Goal: Task Accomplishment & Management: Complete application form

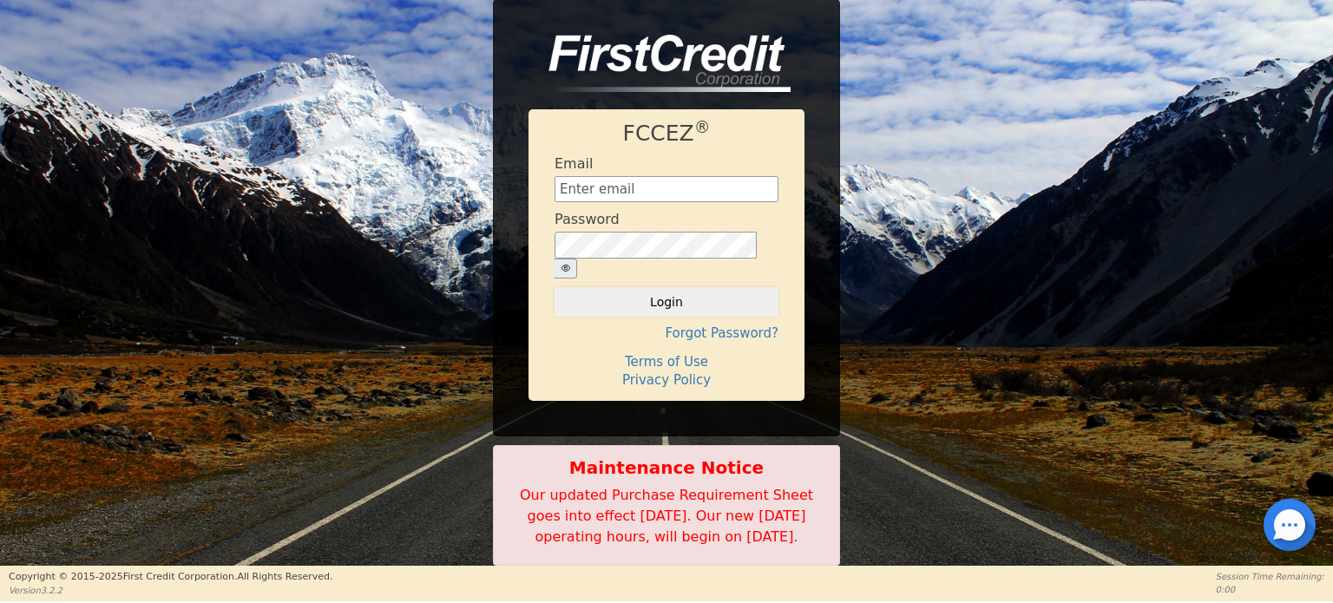
scroll to position [1, 0]
type input "[EMAIL_ADDRESS][DOMAIN_NAME]"
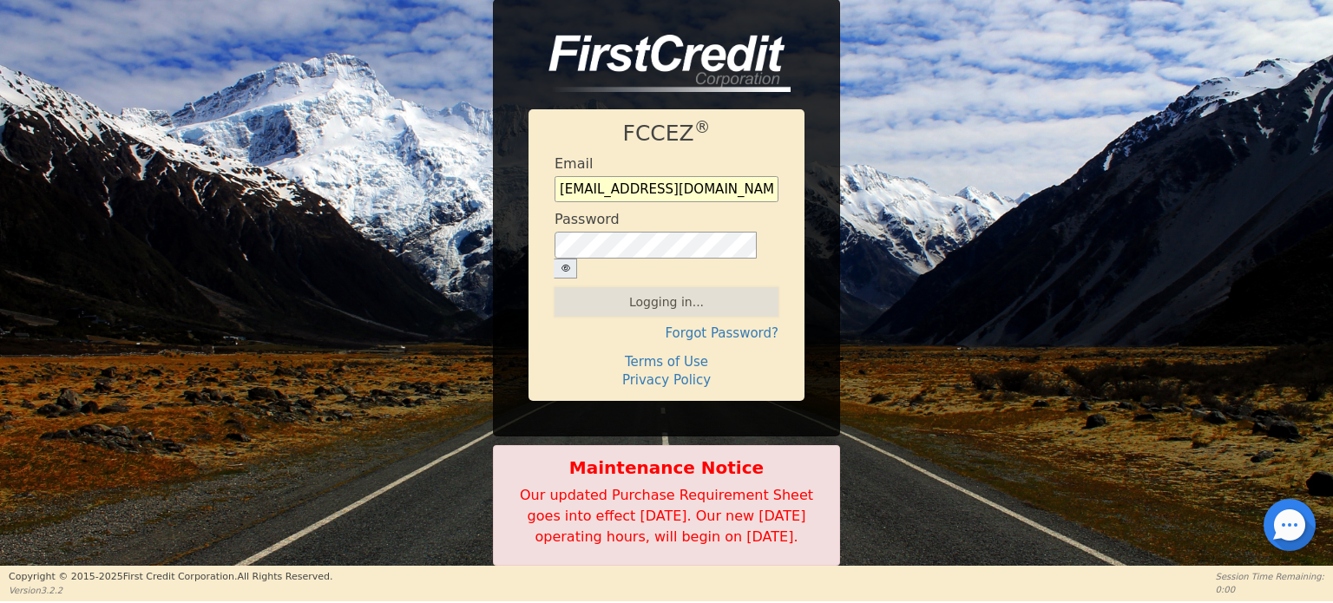
scroll to position [0, 0]
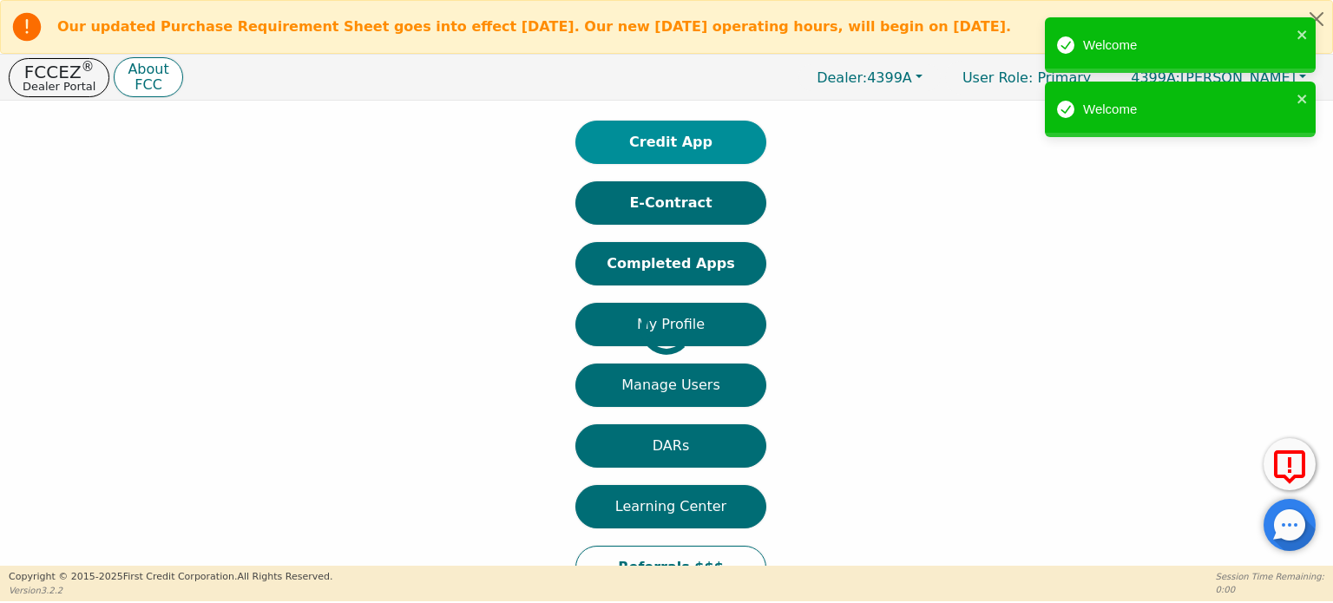
scroll to position [108, 0]
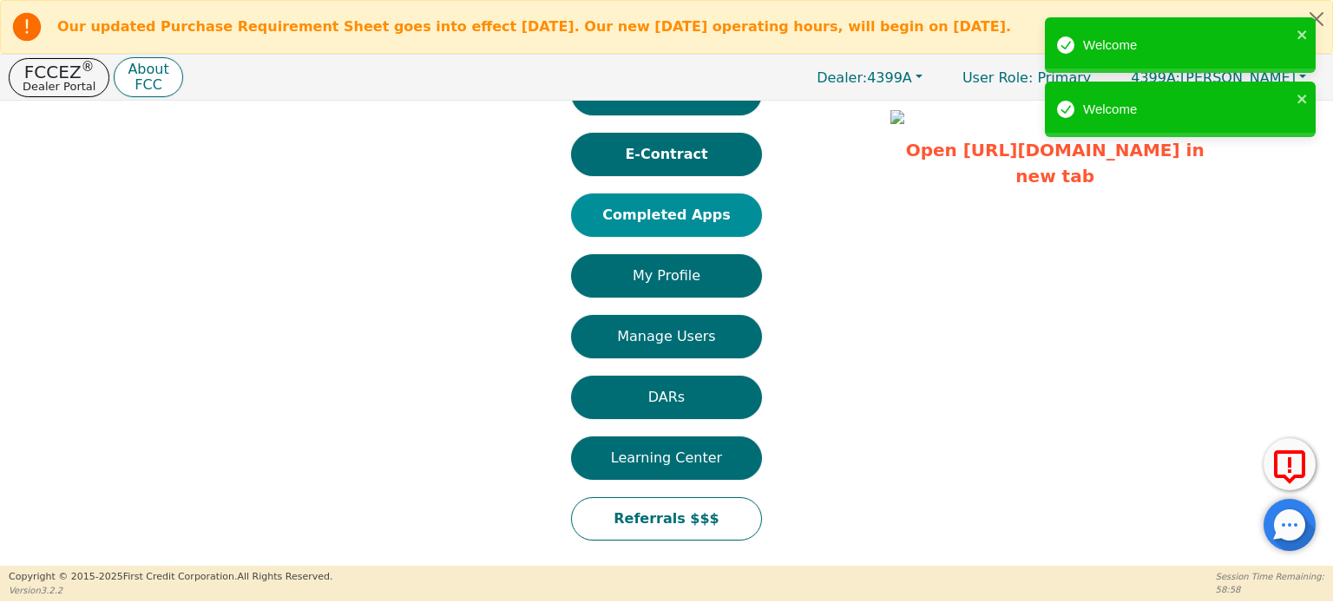
click at [710, 215] on button "Completed Apps" at bounding box center [666, 214] width 191 height 43
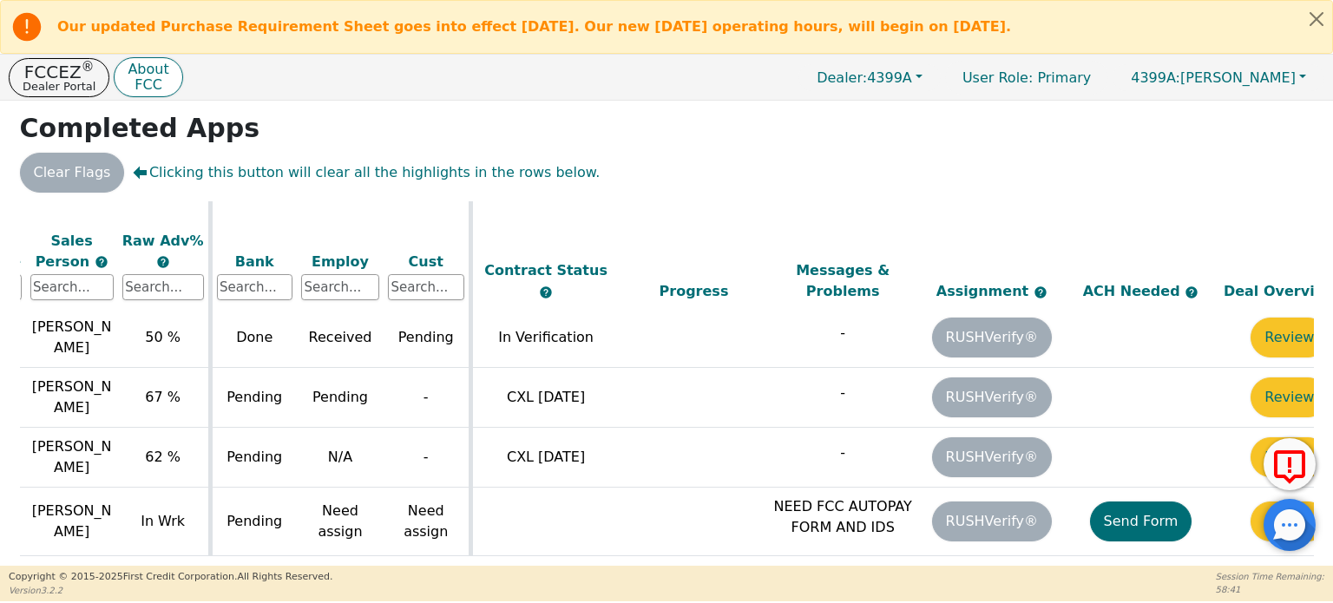
scroll to position [1120, 550]
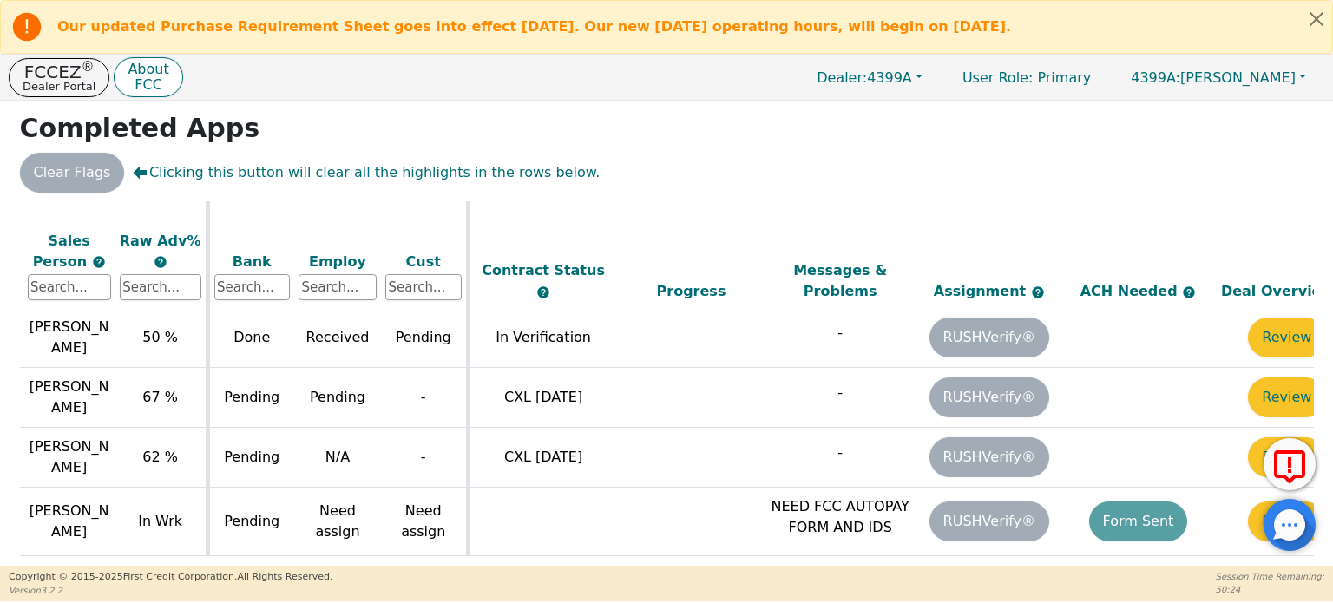
click at [791, 107] on div "Back Badges: Show badge for all score changes Show badge for verification updat…" at bounding box center [666, 150] width 1333 height 465
click at [35, 30] on icon at bounding box center [27, 27] width 29 height 29
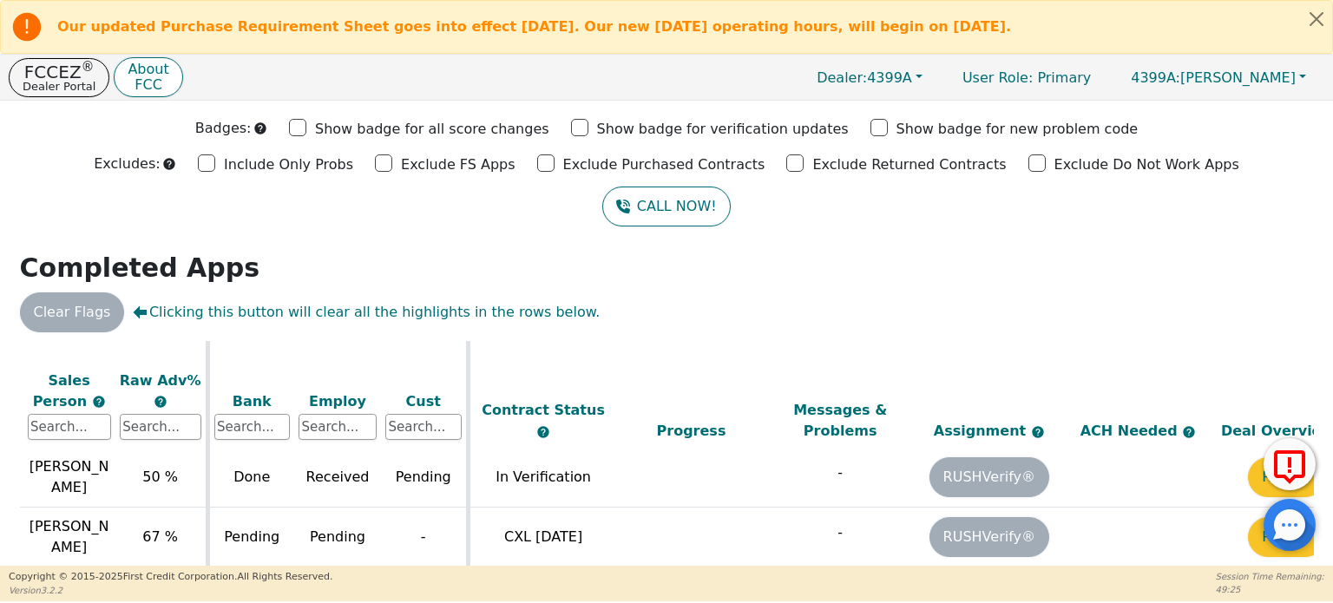
scroll to position [0, 0]
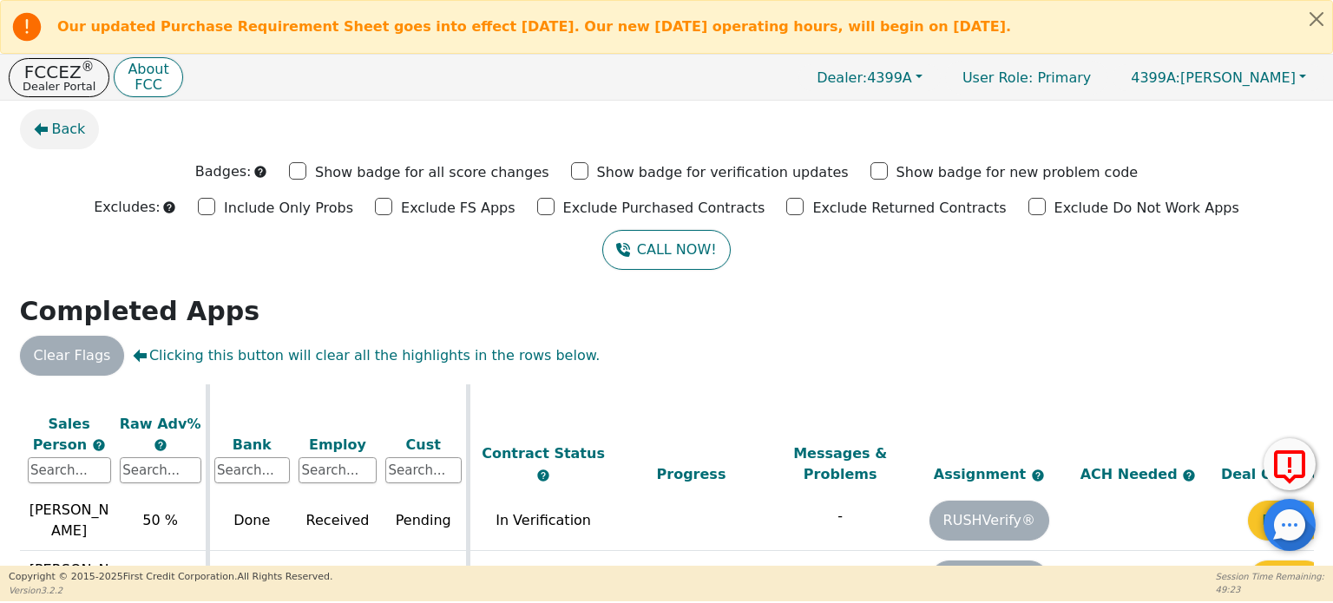
click at [44, 124] on icon "button" at bounding box center [41, 129] width 14 height 14
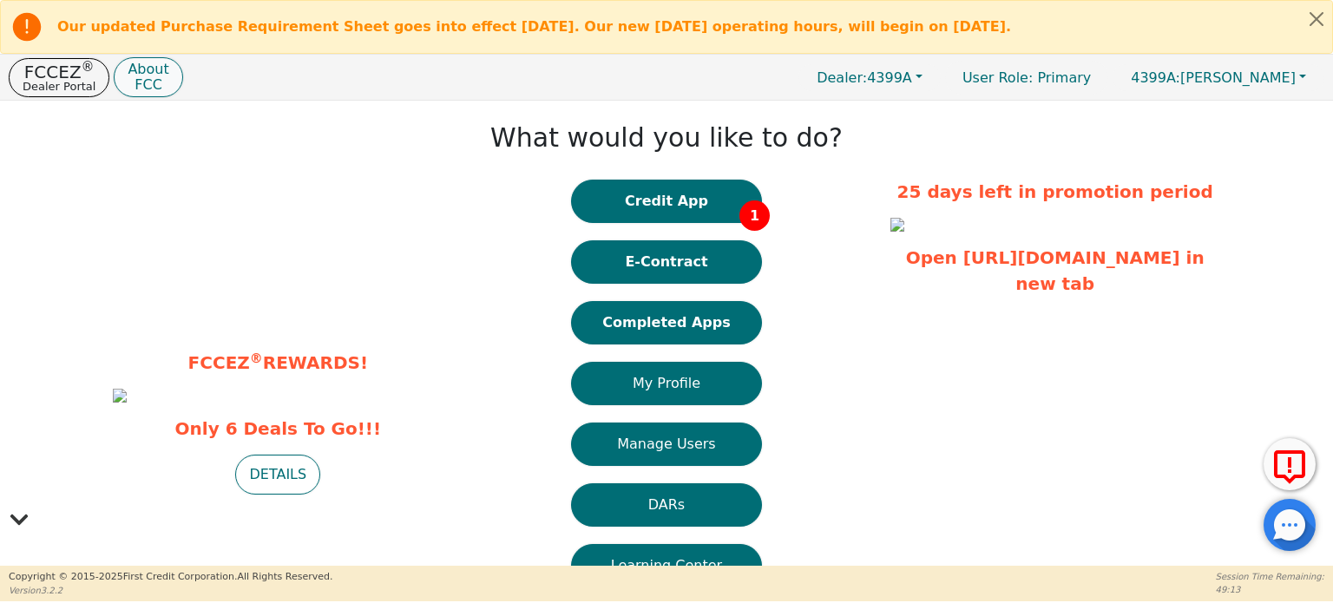
click at [128, 82] on p "FCC" at bounding box center [148, 85] width 41 height 14
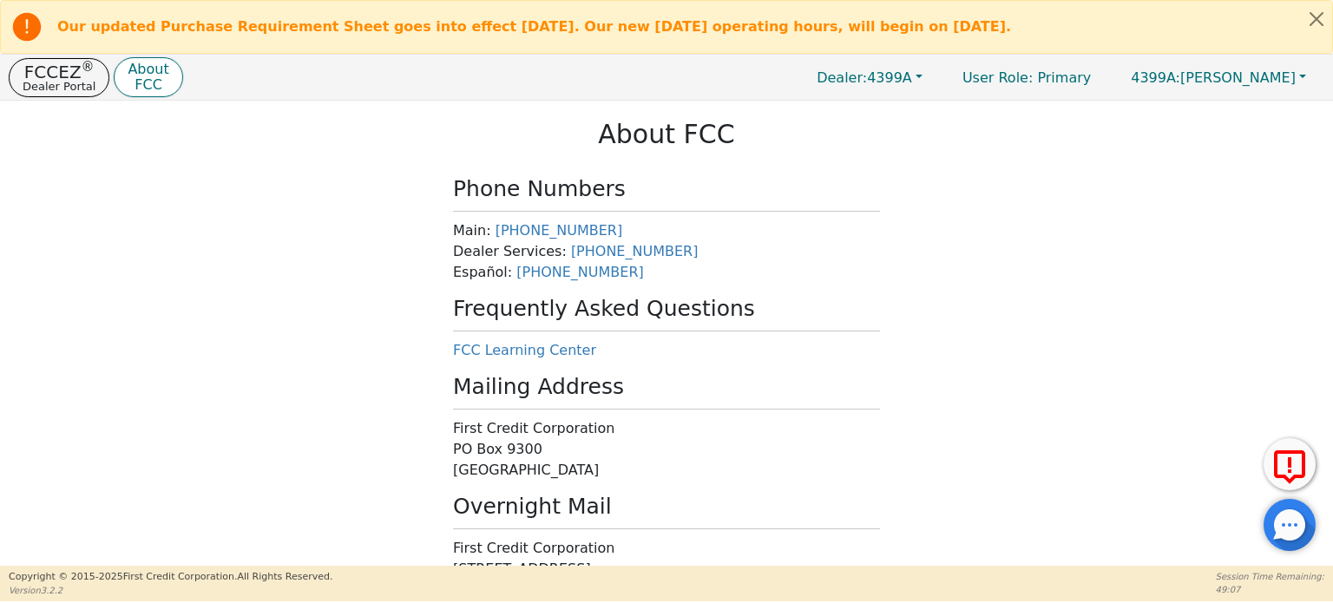
scroll to position [170, 0]
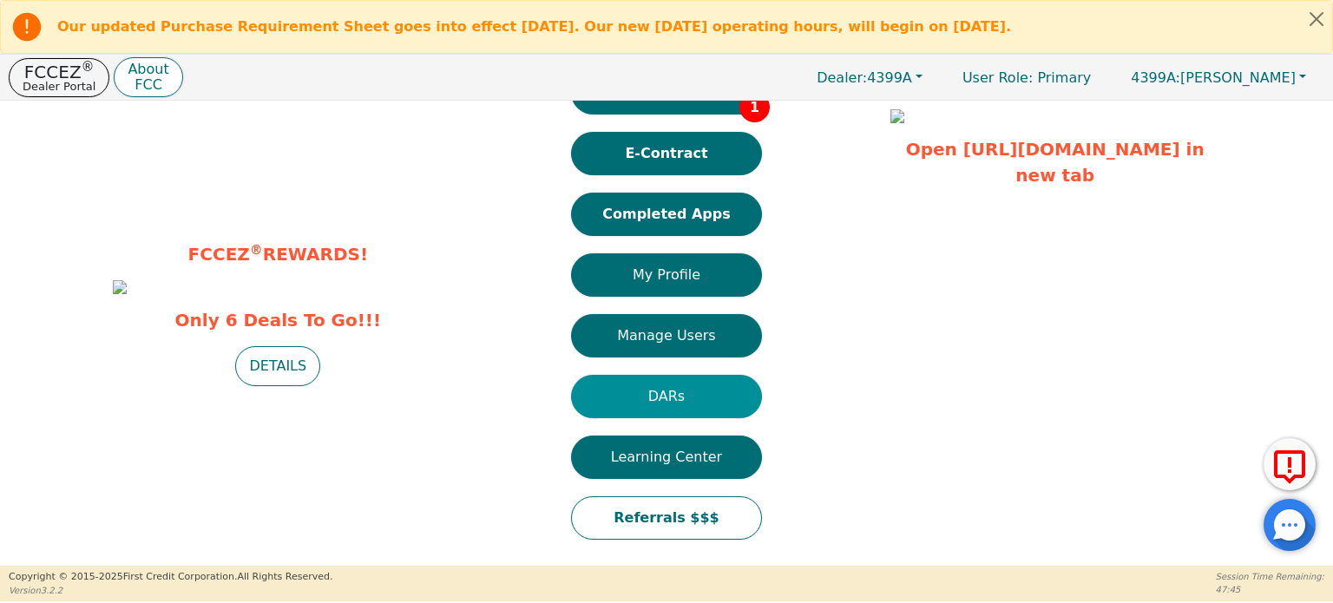
scroll to position [126, 0]
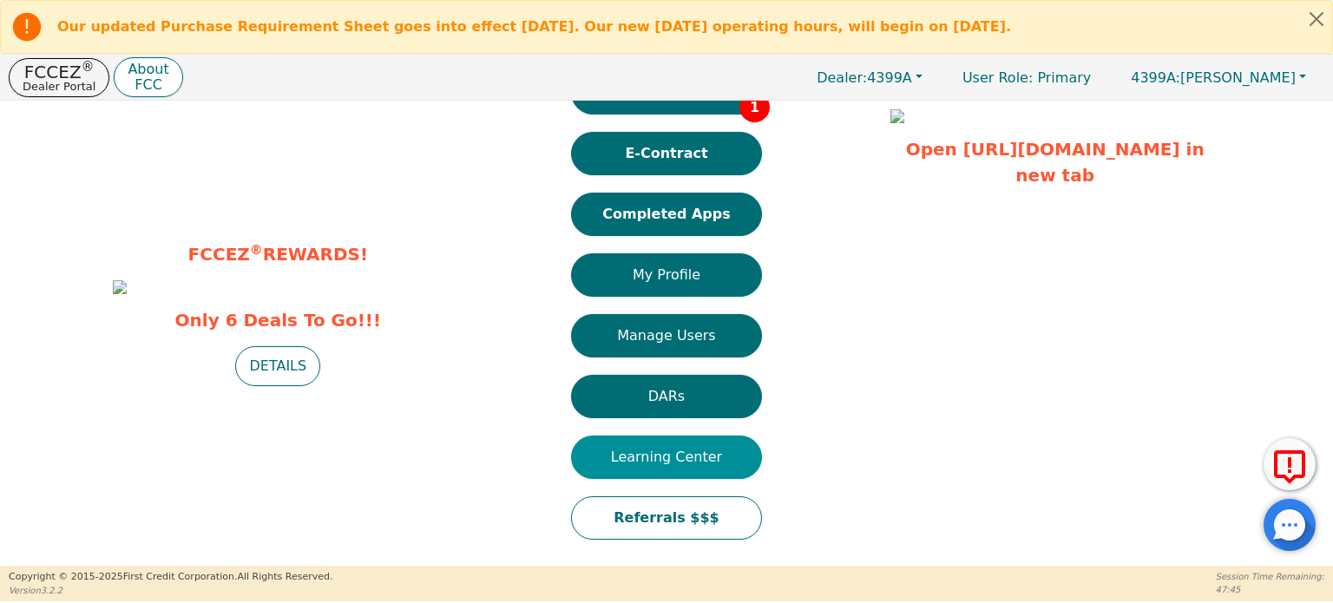
click at [666, 442] on button "Learning Center" at bounding box center [666, 457] width 191 height 43
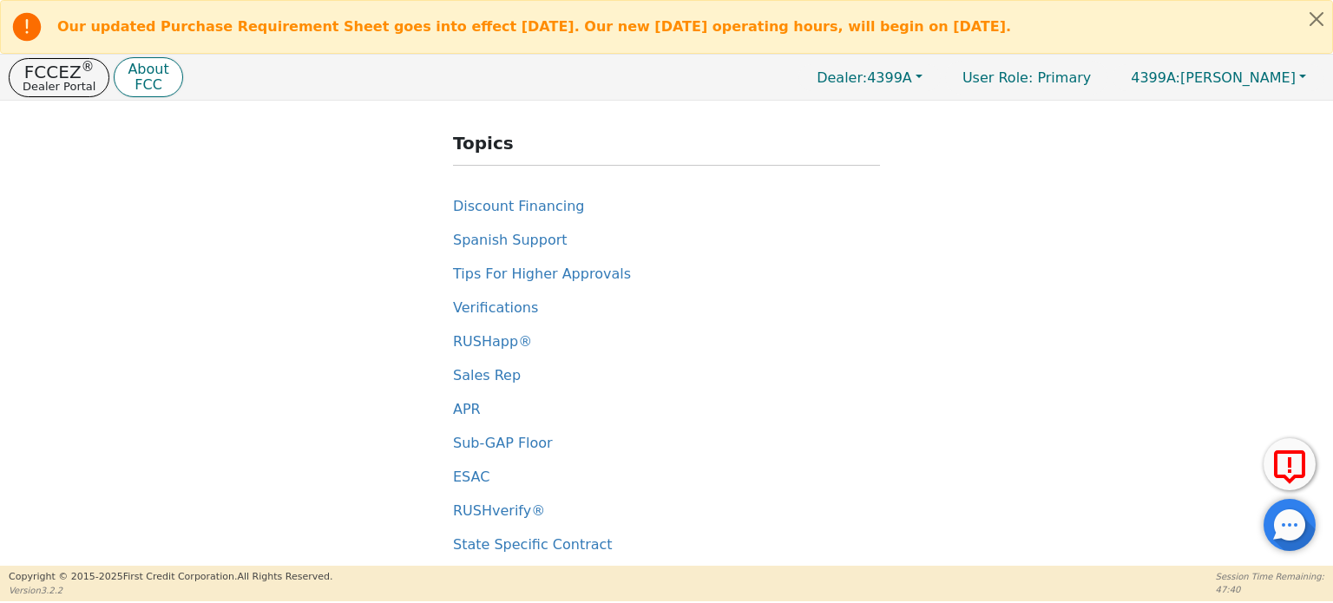
scroll to position [186, 0]
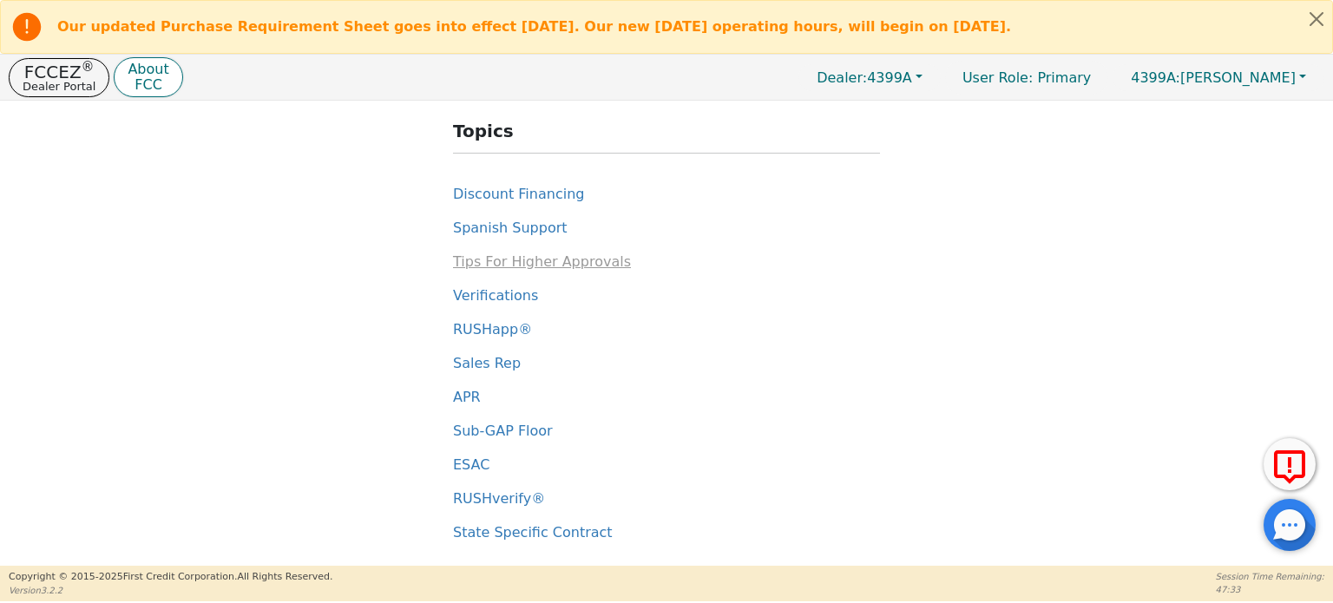
click at [534, 253] on span "Tips For Higher Approvals" at bounding box center [542, 261] width 178 height 16
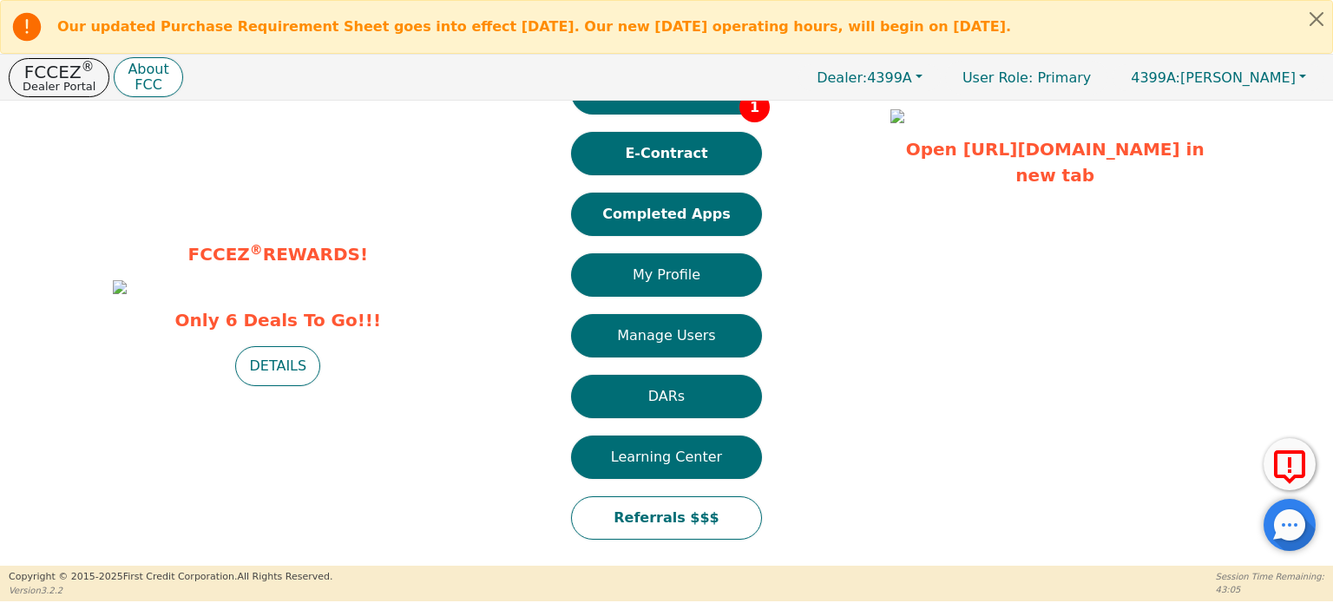
scroll to position [126, 0]
click at [693, 198] on button "Completed Apps" at bounding box center [666, 214] width 191 height 43
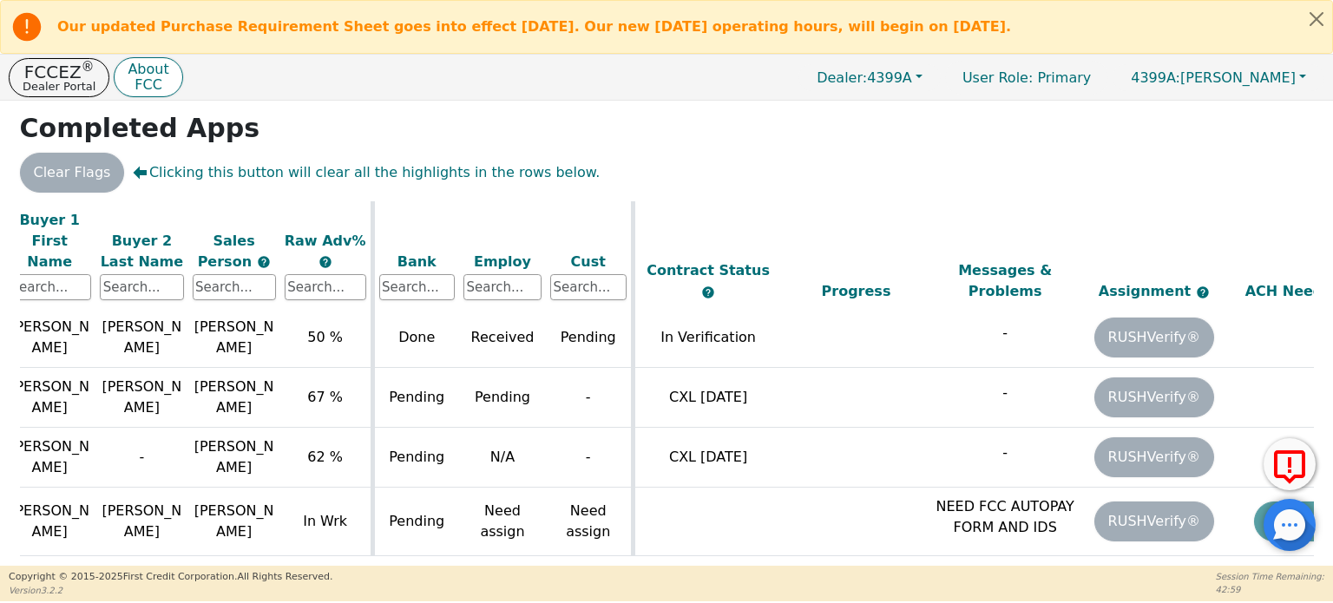
scroll to position [1120, 607]
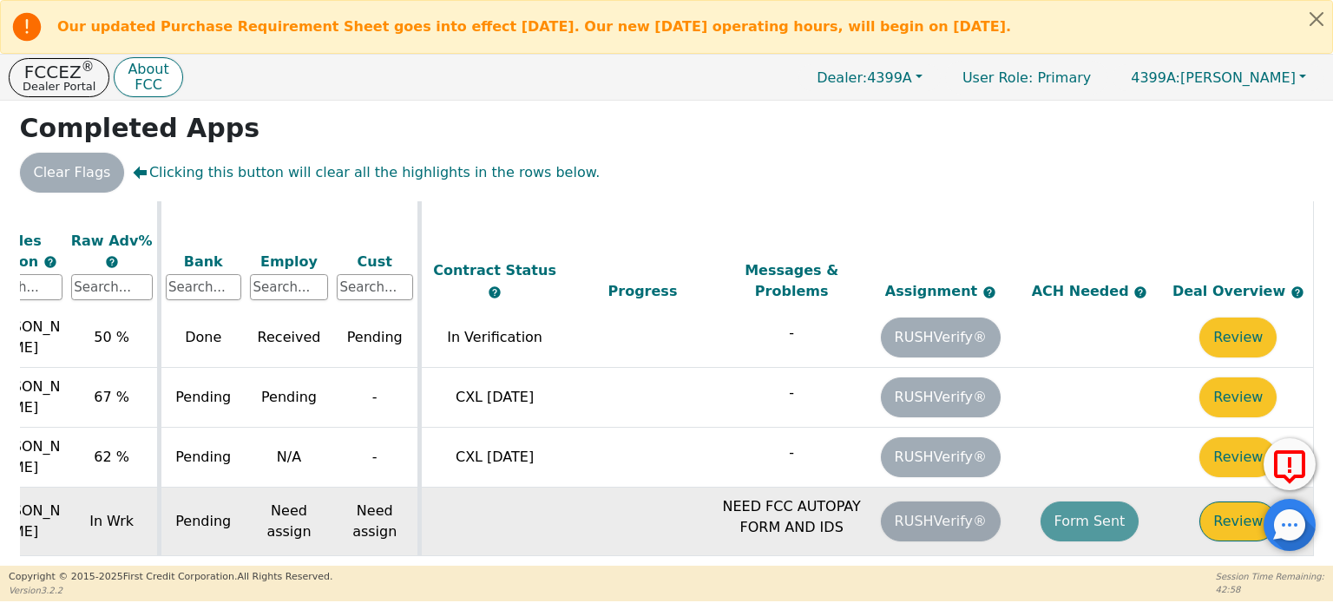
click at [1236, 502] on button "Review" at bounding box center [1237, 522] width 77 height 40
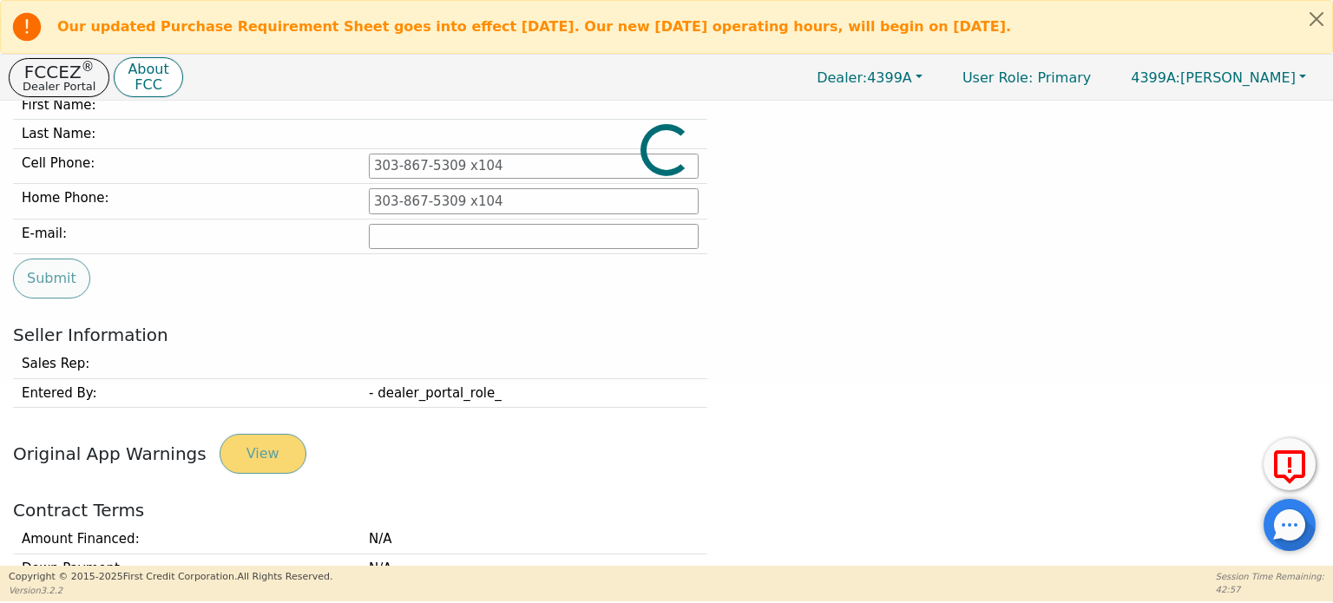
type input "[PHONE_NUMBER]"
type input "[PERSON_NAME][EMAIL_ADDRESS][DOMAIN_NAME]"
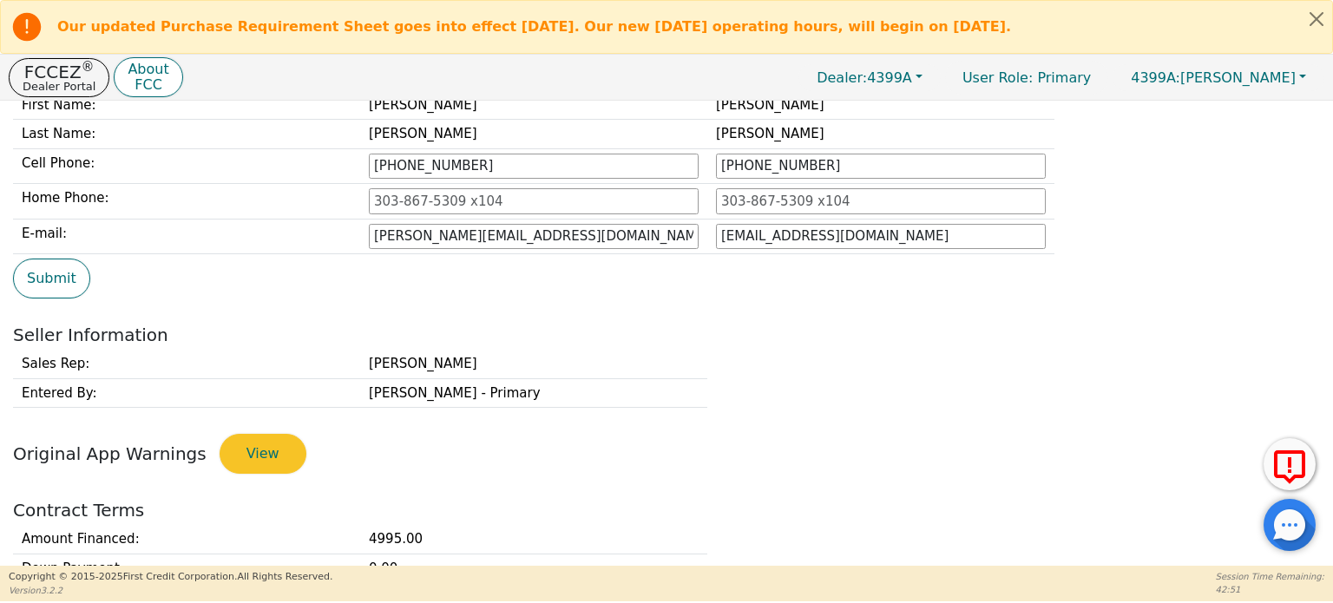
click at [932, 399] on div "Sales Rep: [PERSON_NAME] Entered By: [PERSON_NAME] - Primary" at bounding box center [667, 379] width 1320 height 58
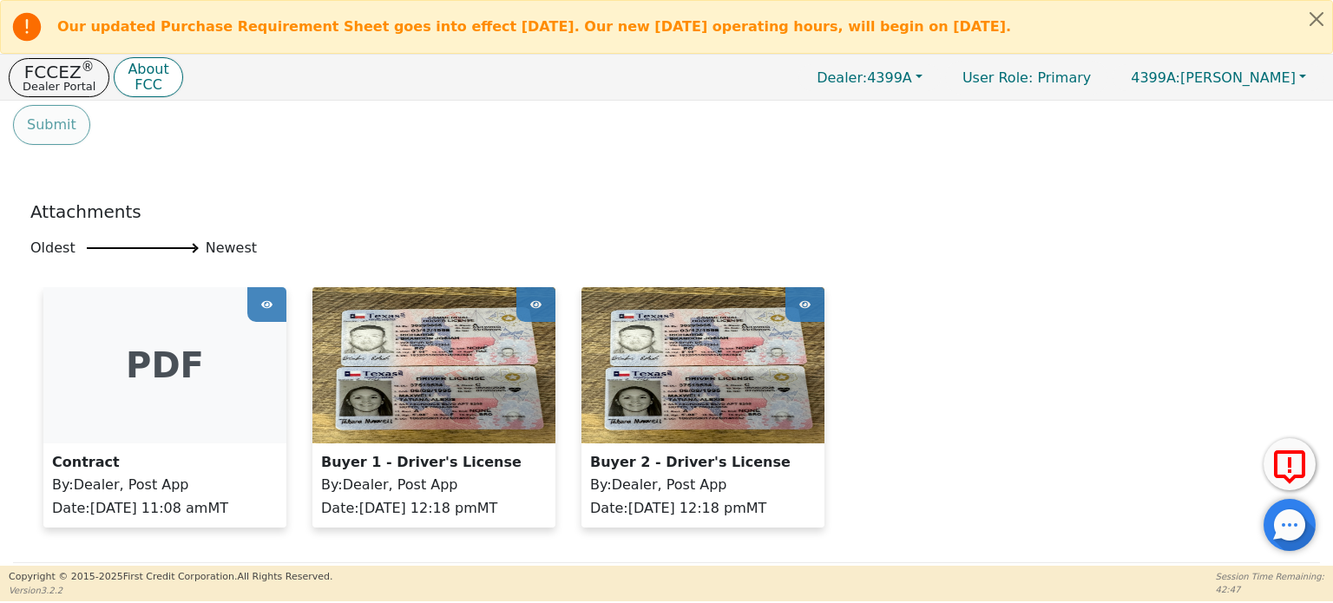
scroll to position [658, 0]
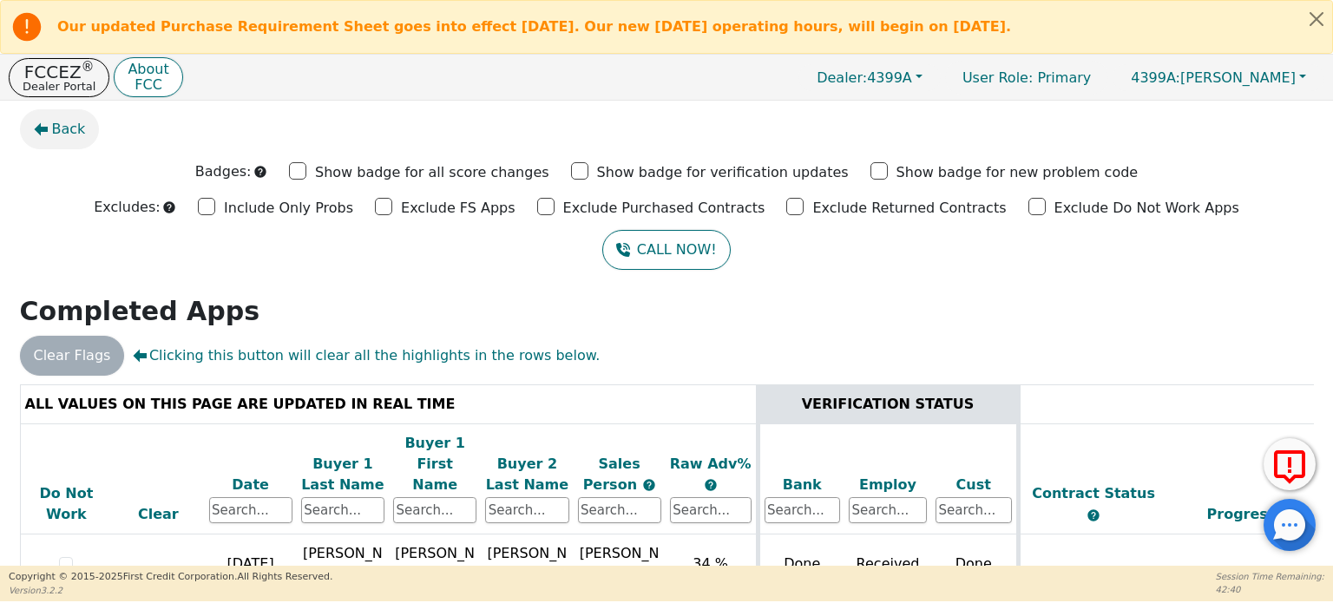
click at [64, 124] on span "Back" at bounding box center [69, 129] width 34 height 21
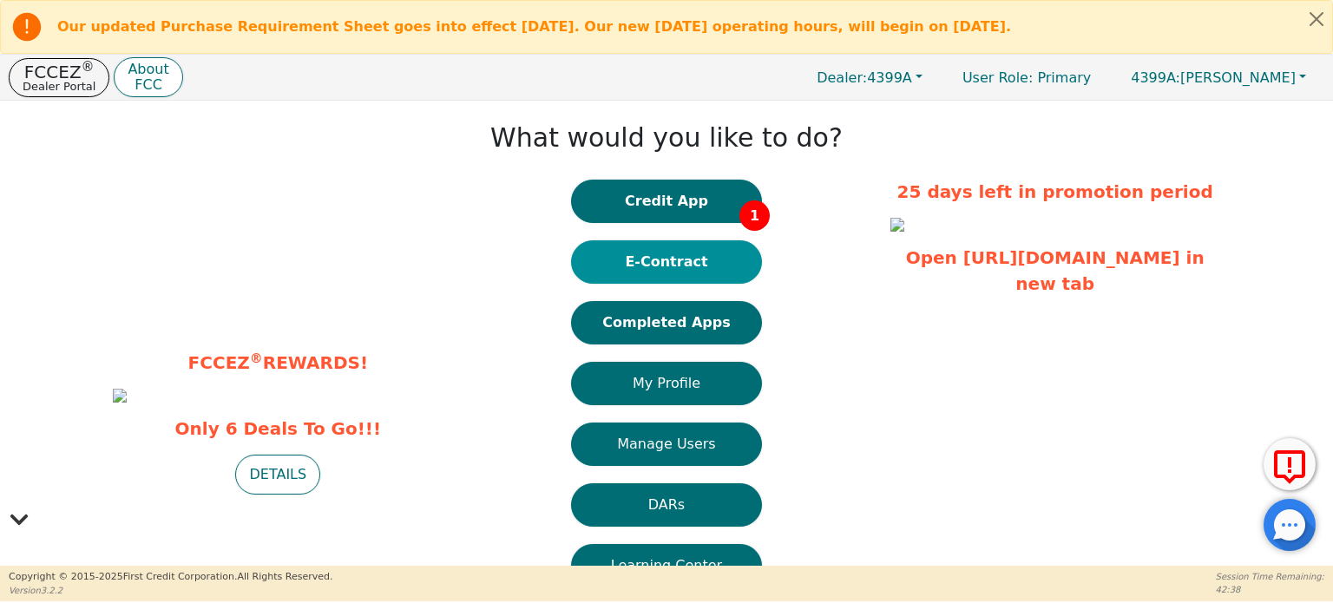
click at [680, 268] on button "E-Contract" at bounding box center [666, 261] width 191 height 43
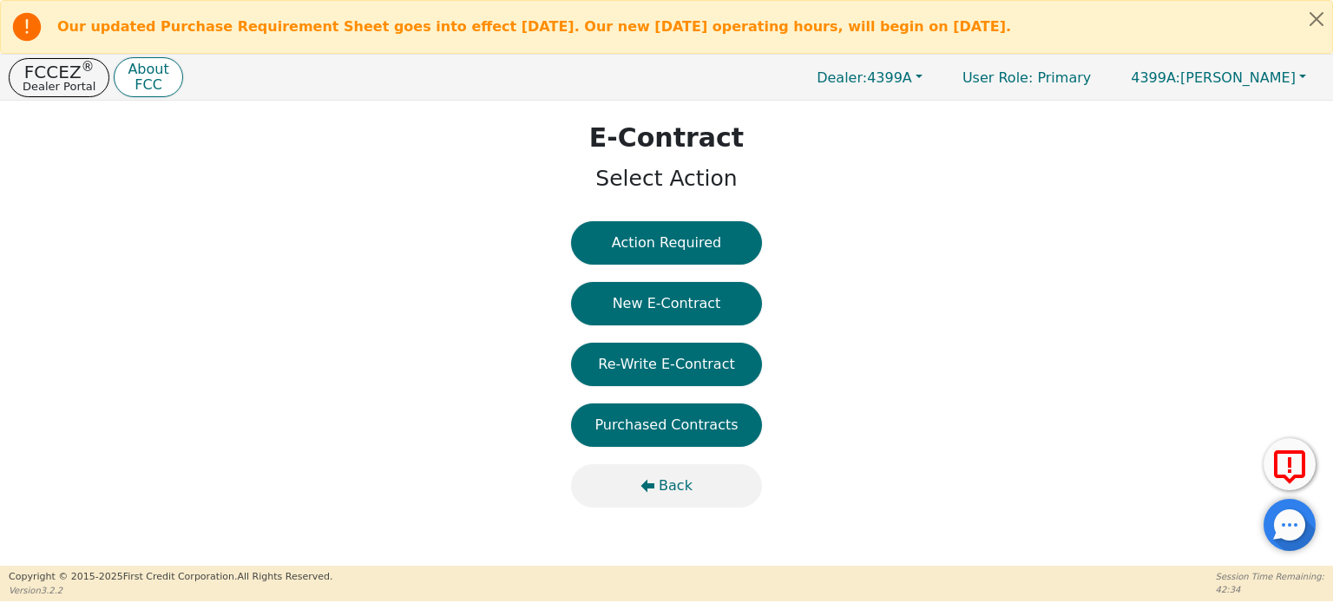
click at [666, 480] on span "Back" at bounding box center [676, 485] width 34 height 21
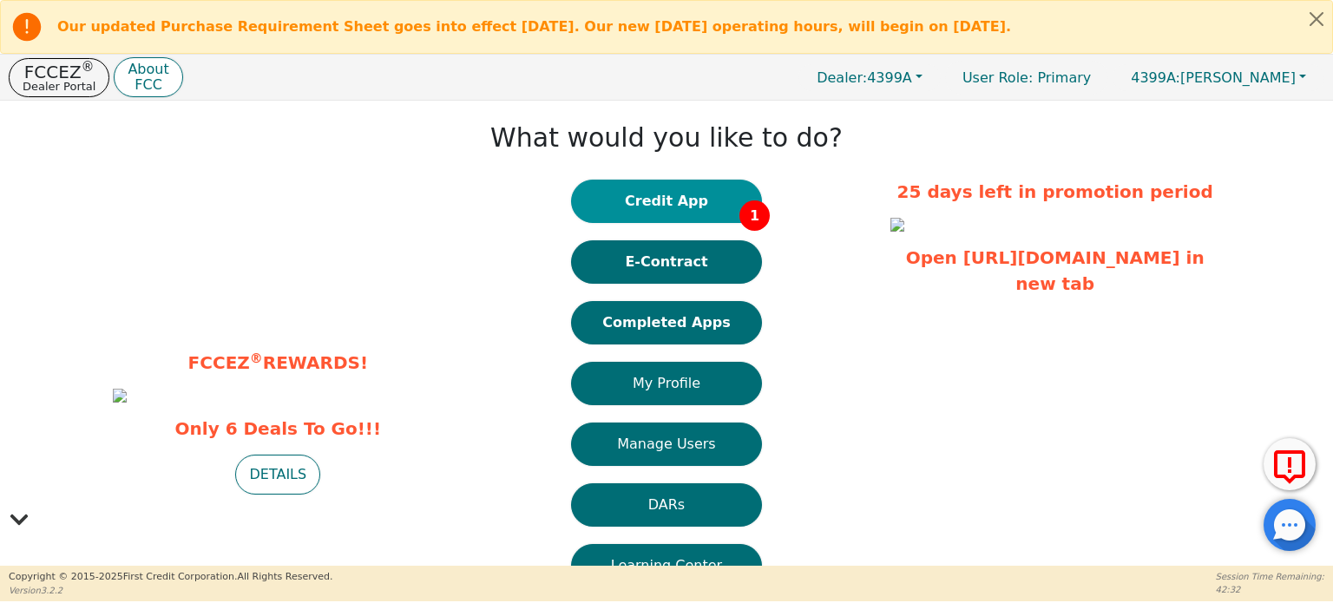
click at [701, 204] on button "Credit App 1" at bounding box center [666, 201] width 191 height 43
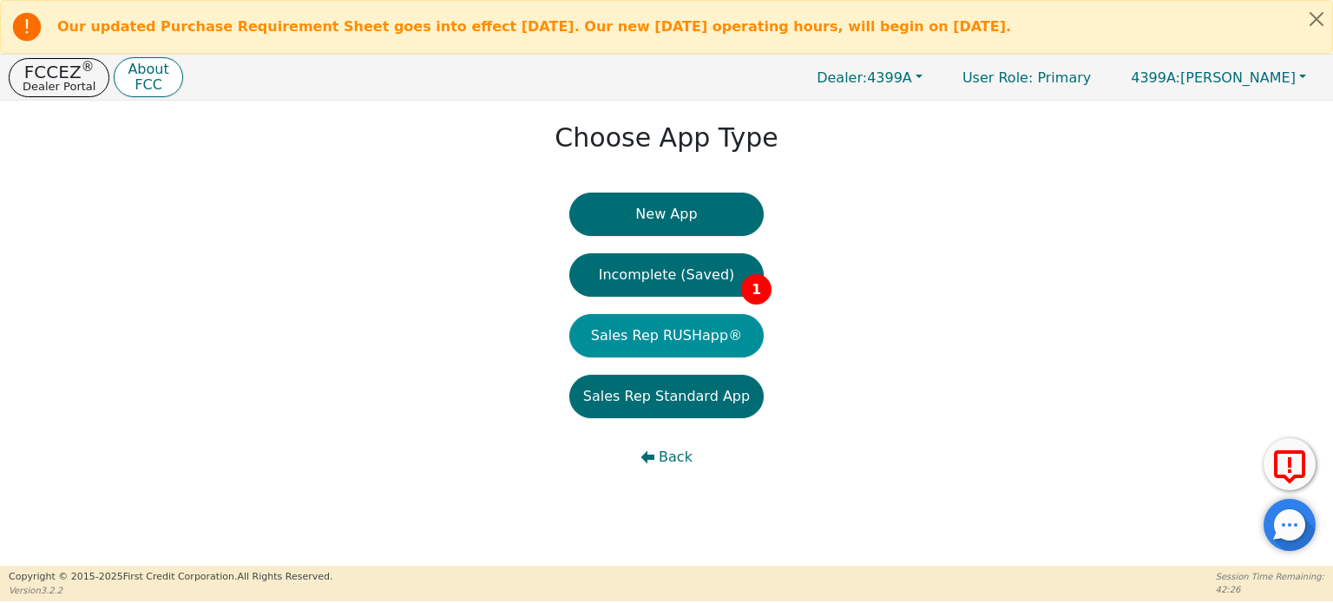
click at [657, 344] on button "Sales Rep RUSHapp®" at bounding box center [666, 335] width 194 height 43
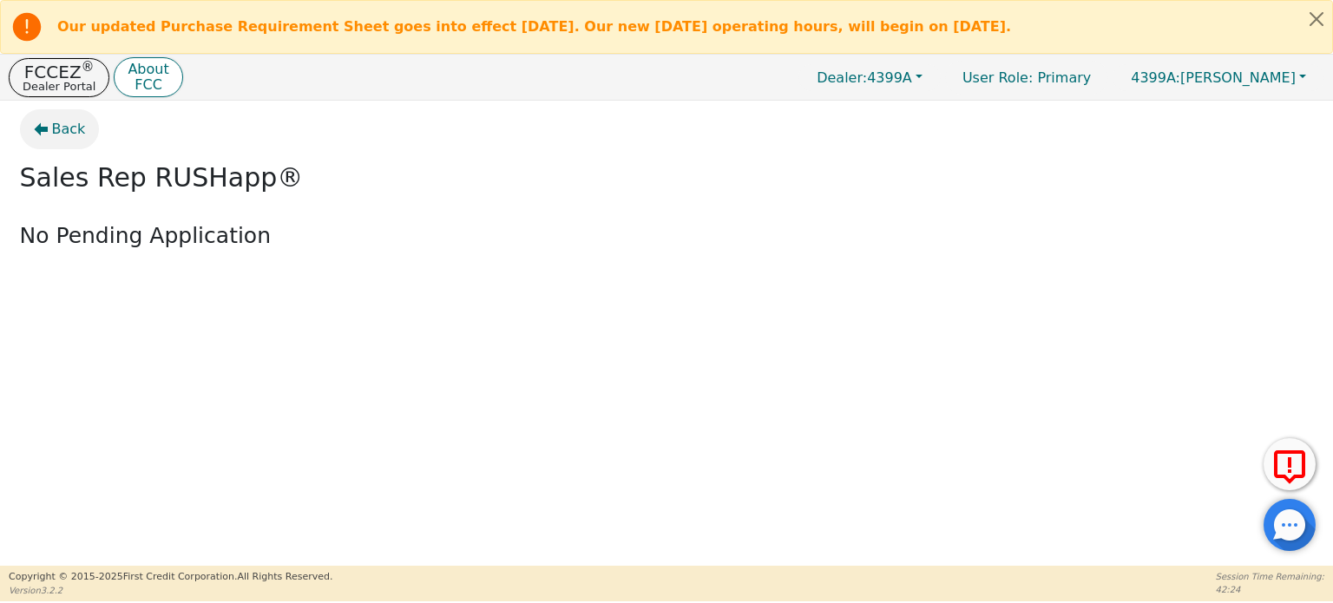
click at [62, 141] on button "Back" at bounding box center [60, 129] width 80 height 40
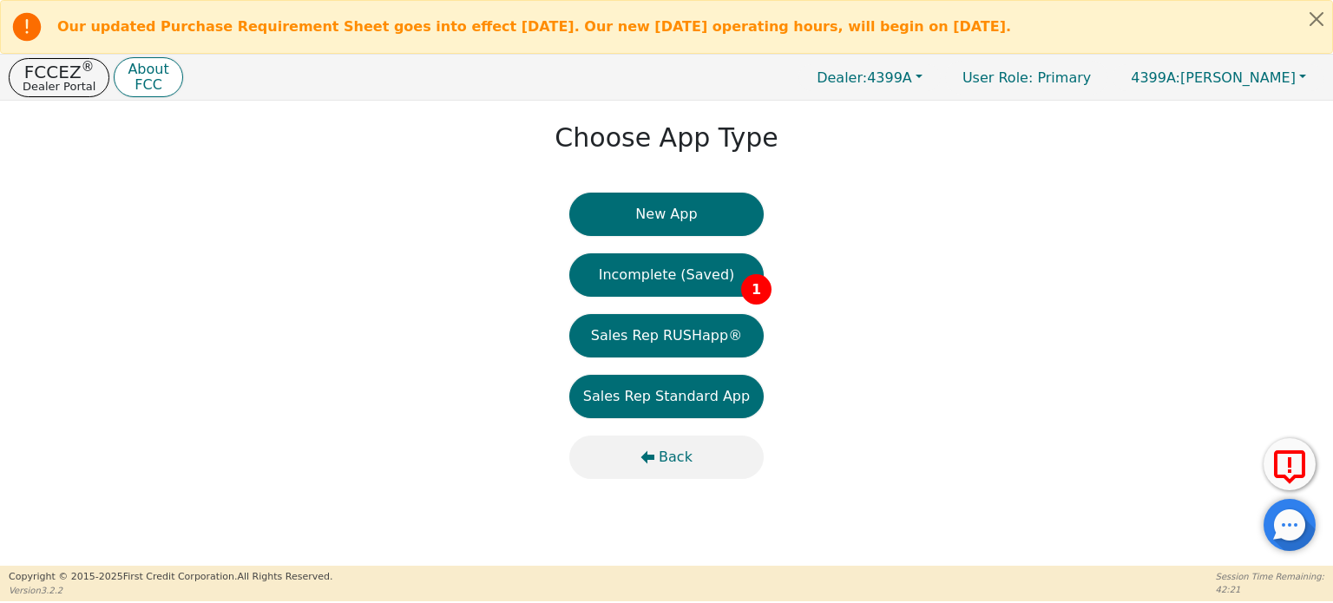
click at [663, 455] on span "Back" at bounding box center [676, 457] width 34 height 21
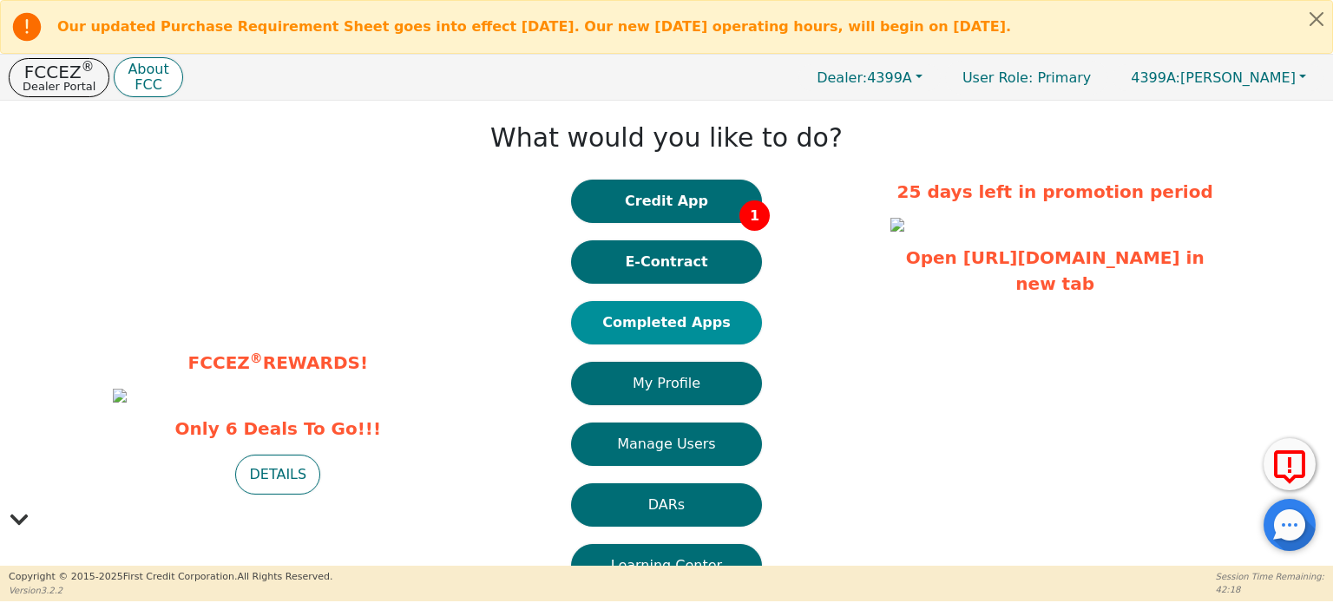
click at [674, 330] on button "Completed Apps" at bounding box center [666, 322] width 191 height 43
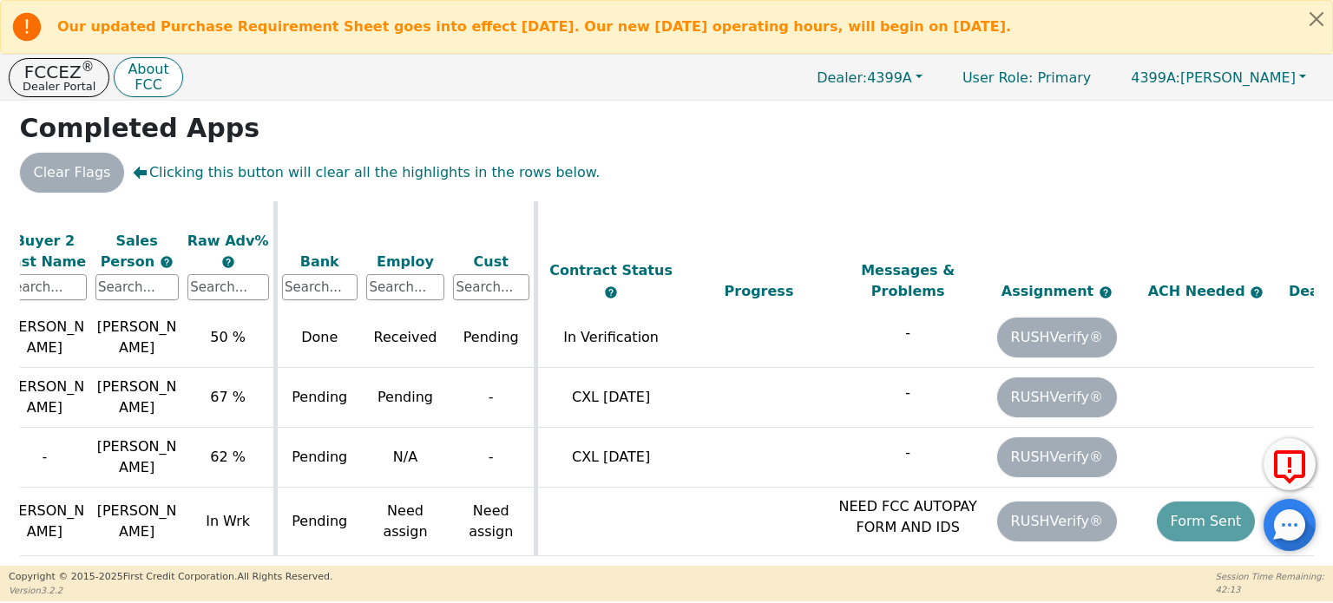
scroll to position [1120, 607]
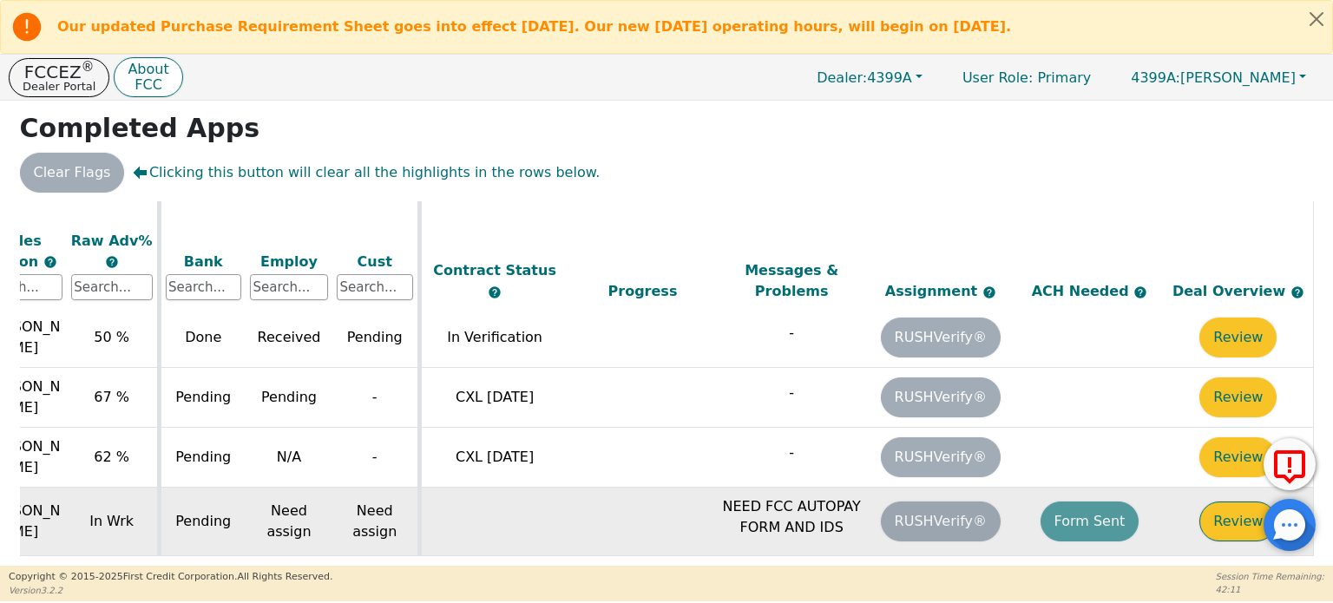
click at [1218, 502] on button "Review" at bounding box center [1237, 522] width 77 height 40
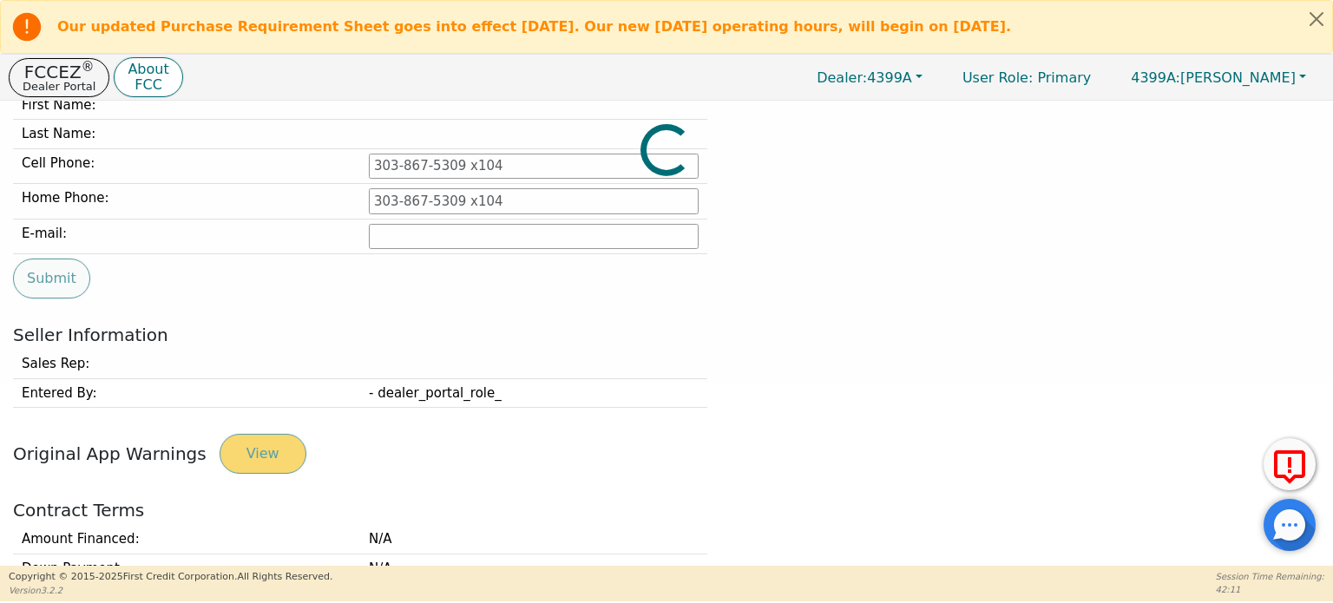
type input "[PHONE_NUMBER]"
type input "[PERSON_NAME][EMAIL_ADDRESS][DOMAIN_NAME]"
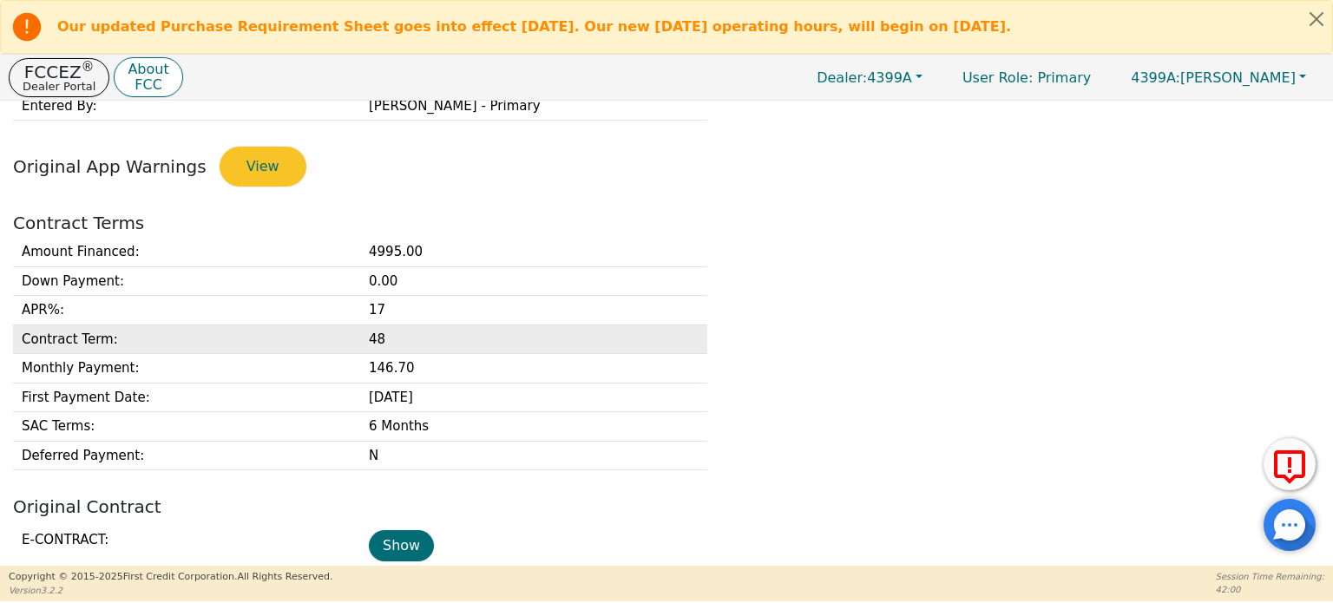
scroll to position [397, 0]
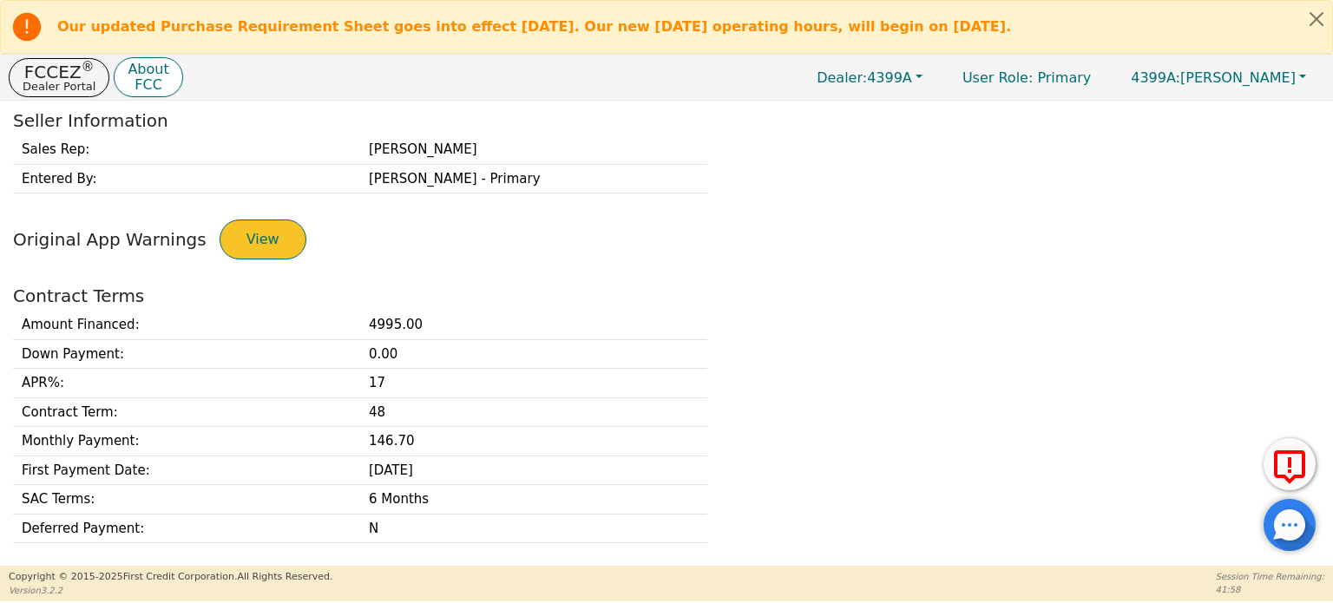
click at [260, 242] on button "View" at bounding box center [263, 240] width 87 height 40
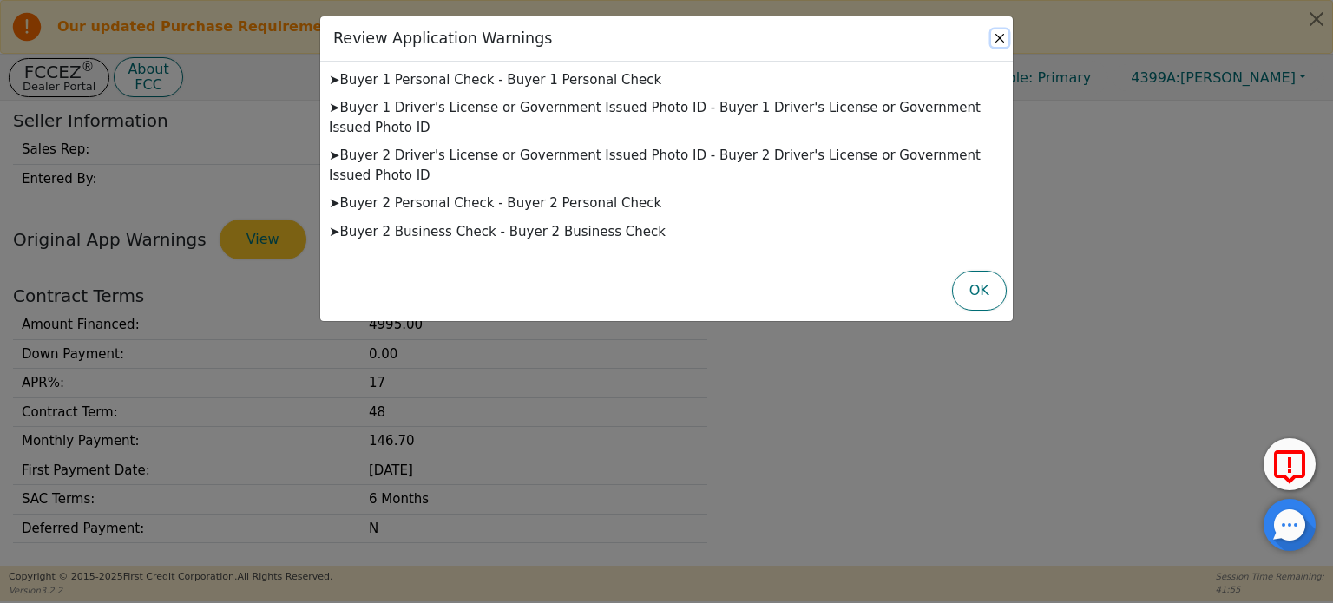
click at [997, 41] on button "Close" at bounding box center [999, 38] width 17 height 17
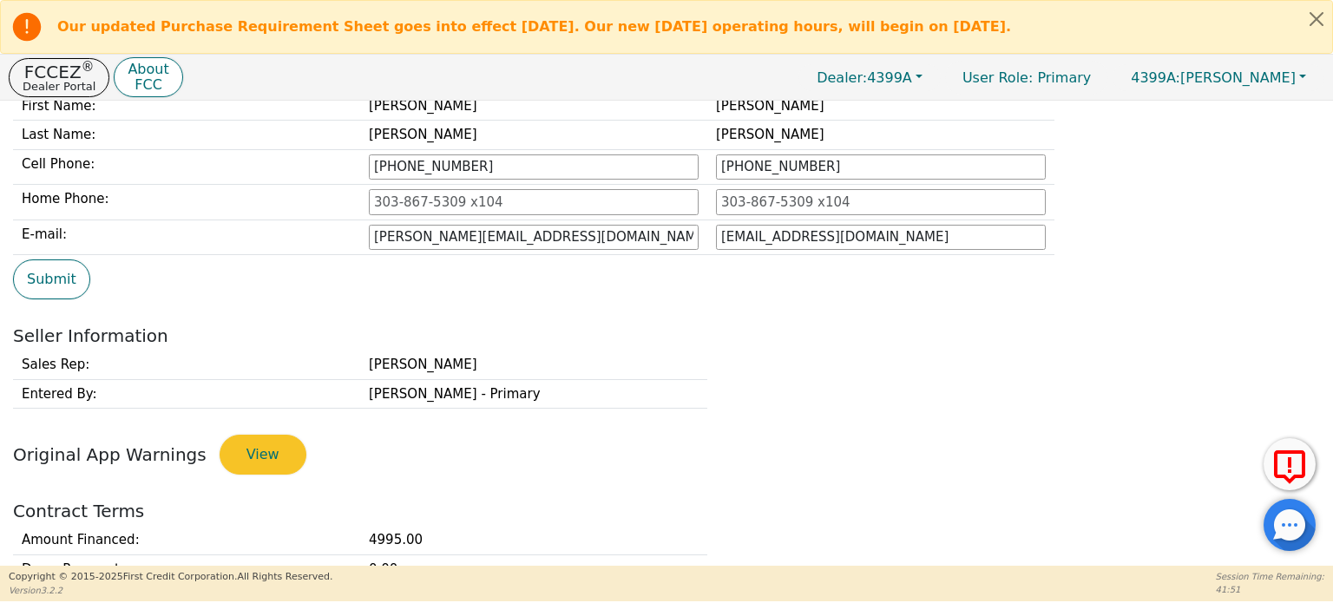
scroll to position [0, 0]
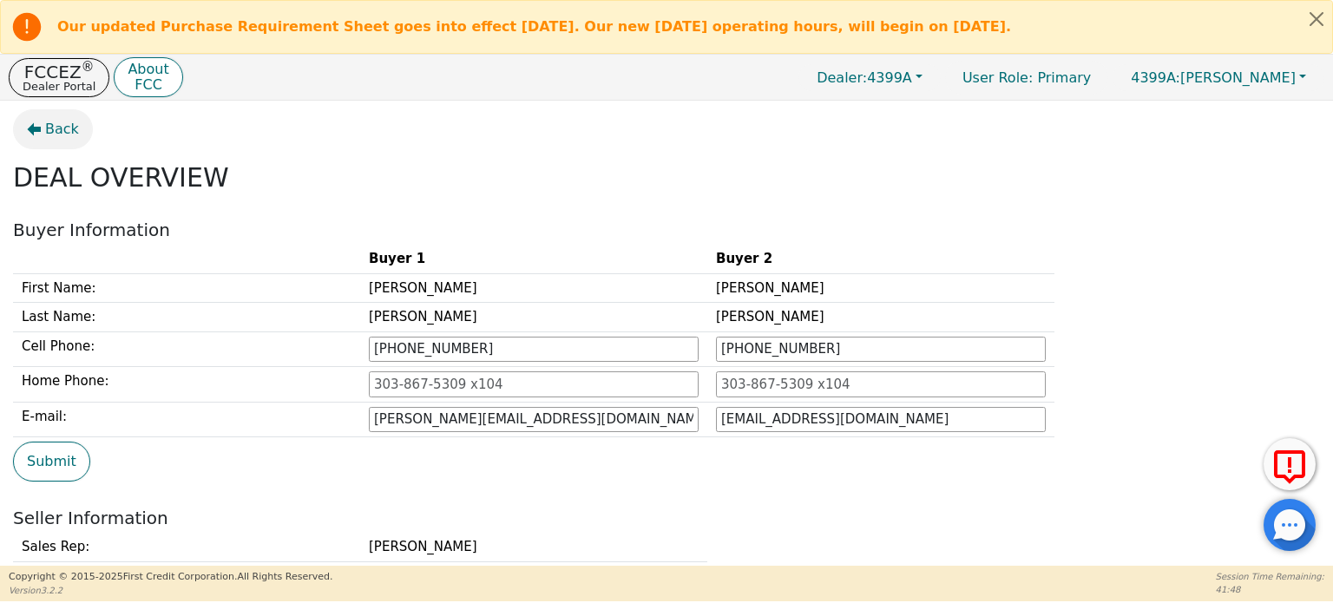
click at [47, 126] on span "Back" at bounding box center [62, 129] width 34 height 21
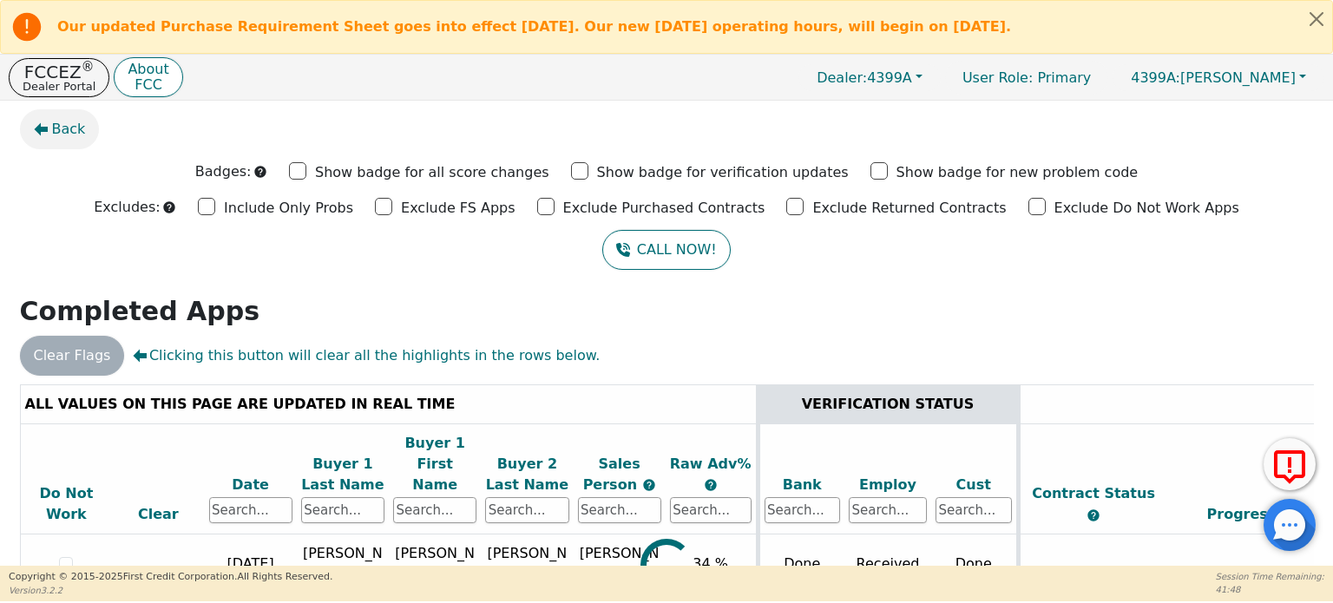
click at [48, 125] on button "Back" at bounding box center [60, 129] width 80 height 40
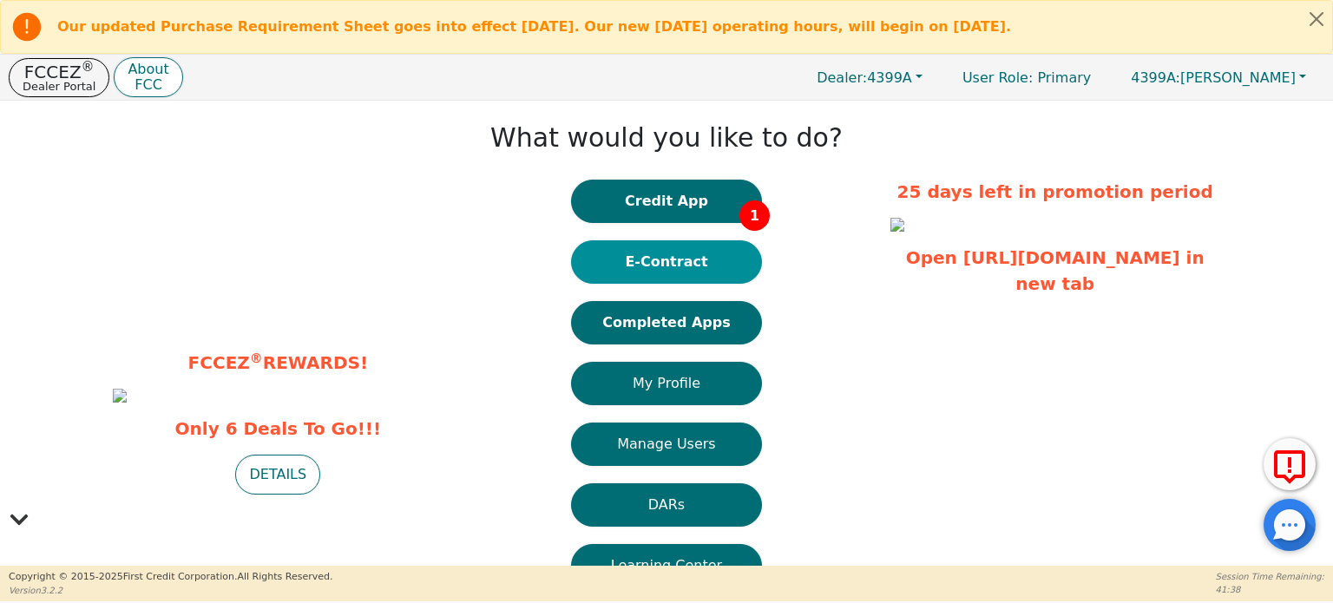
click at [659, 269] on button "E-Contract" at bounding box center [666, 261] width 191 height 43
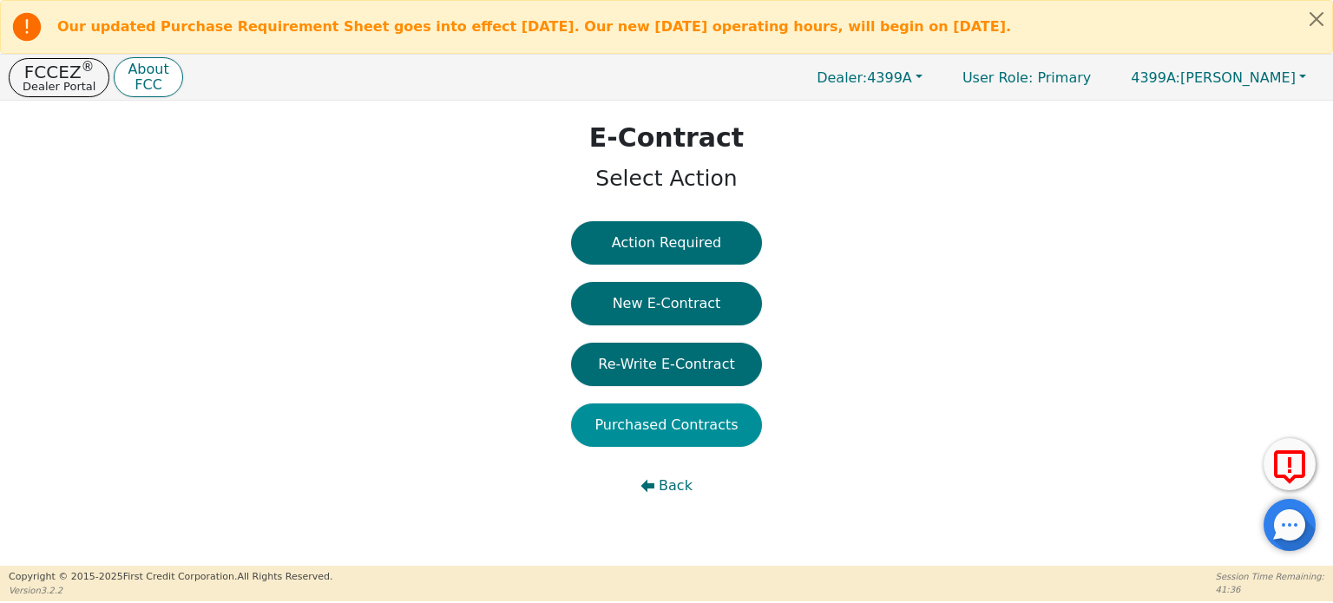
click at [639, 420] on button "Purchased Contracts" at bounding box center [666, 424] width 191 height 43
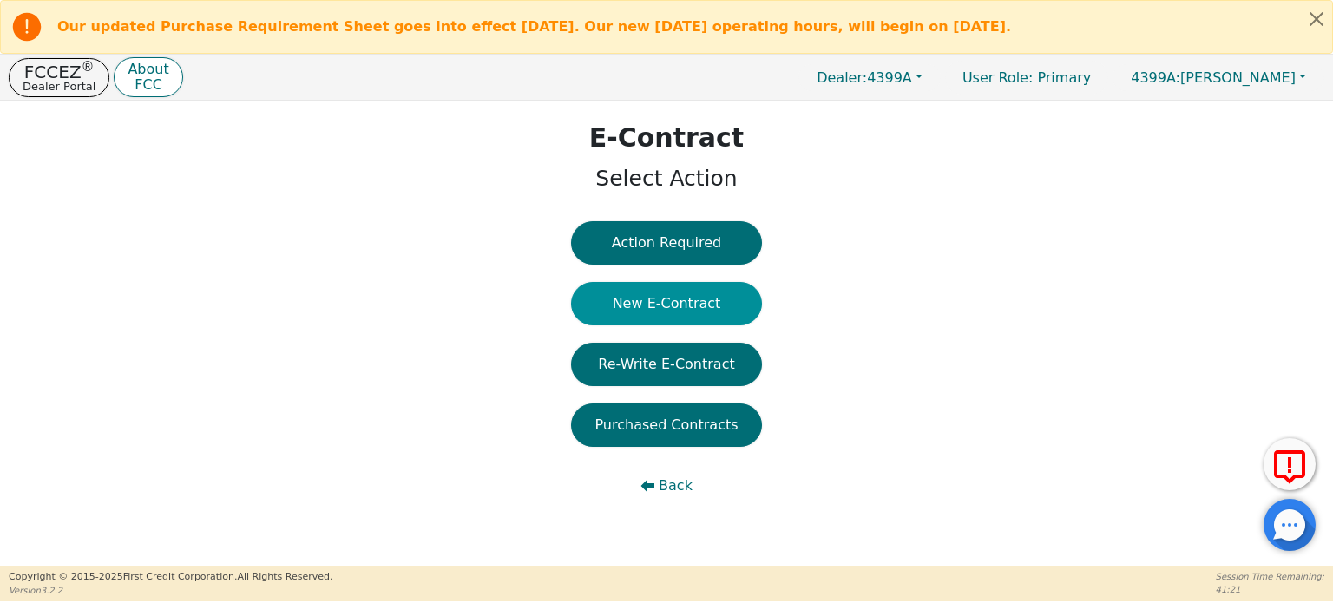
click at [698, 305] on button "New E-Contract" at bounding box center [666, 303] width 191 height 43
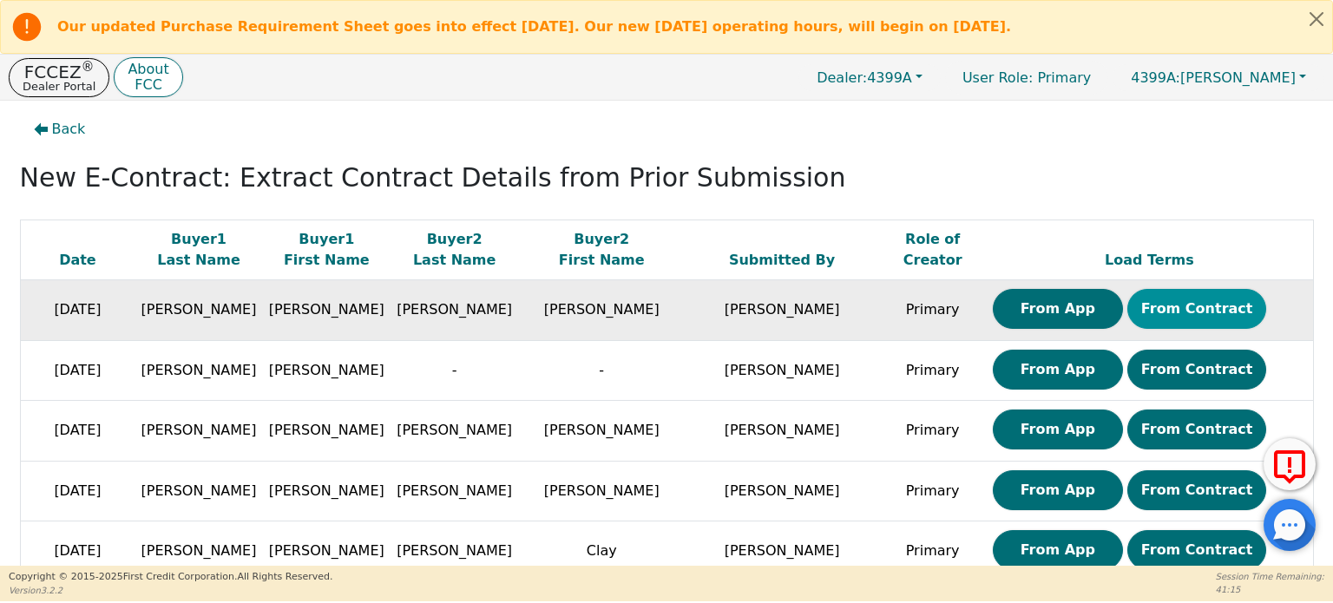
click at [1131, 312] on button "From Contract" at bounding box center [1197, 309] width 140 height 40
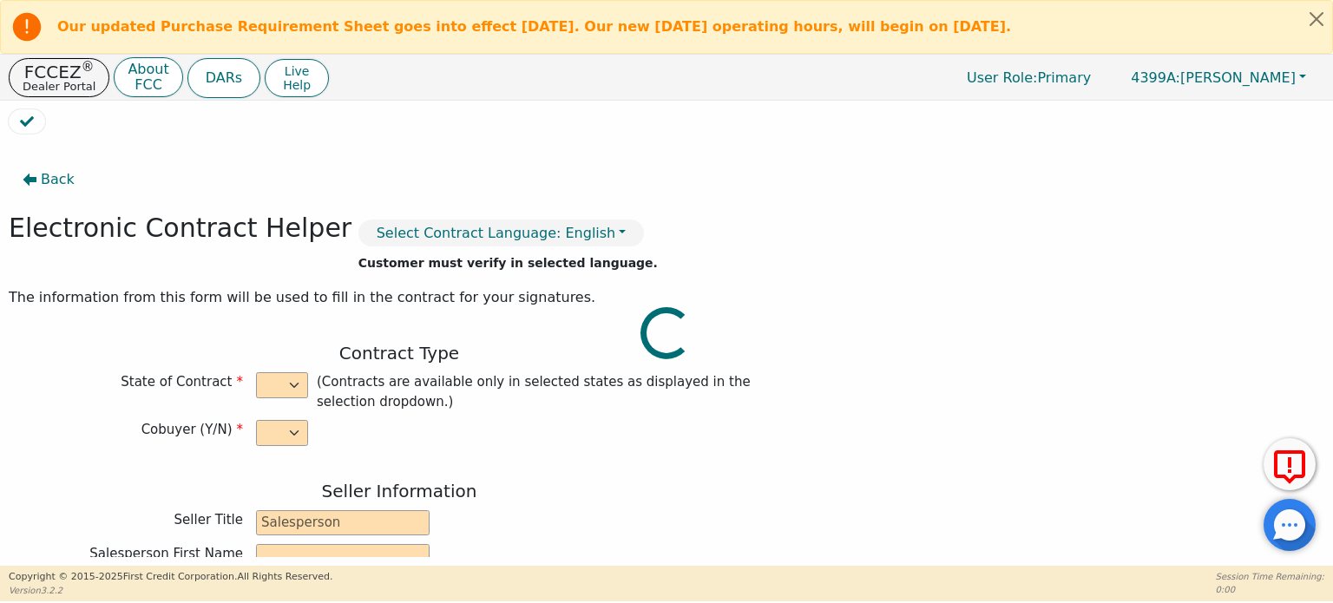
select select "y"
type input "CEO"
type input "[PERSON_NAME]"
type input "Knight"
type input "ENVY LUXE VACATIONS & ESCAPES"
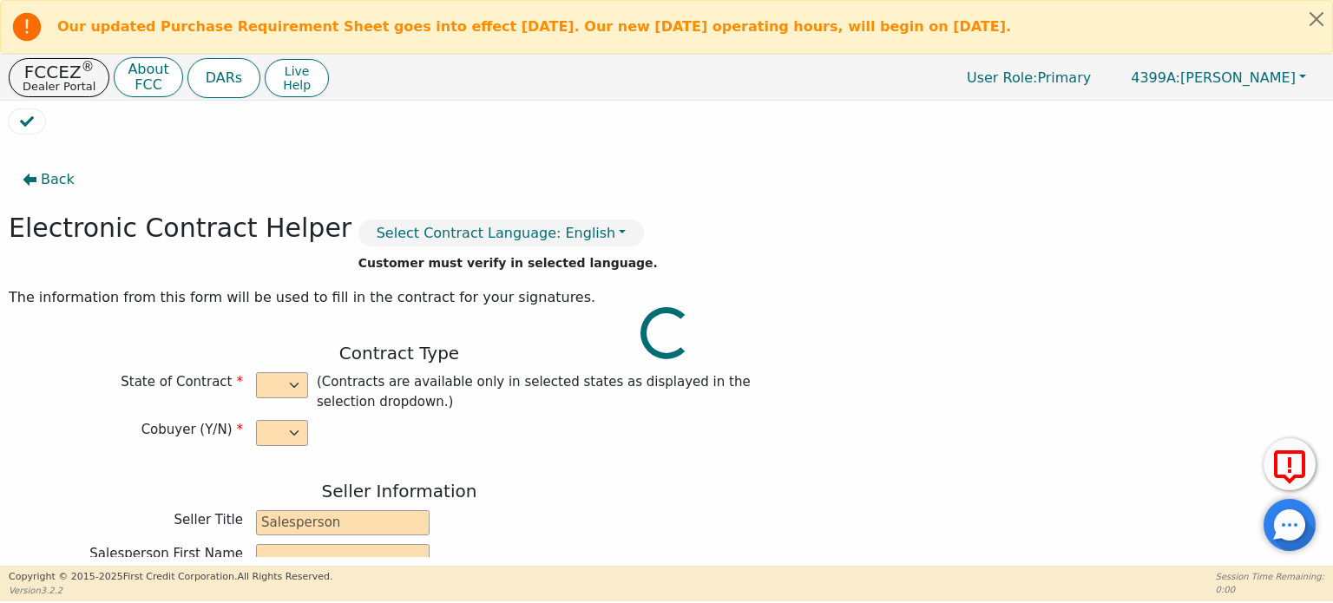
type input "[STREET_ADDRESS]"
type input "DALLAS"
select select "[GEOGRAPHIC_DATA]"
type input "75208"
type input "Travel Membership"
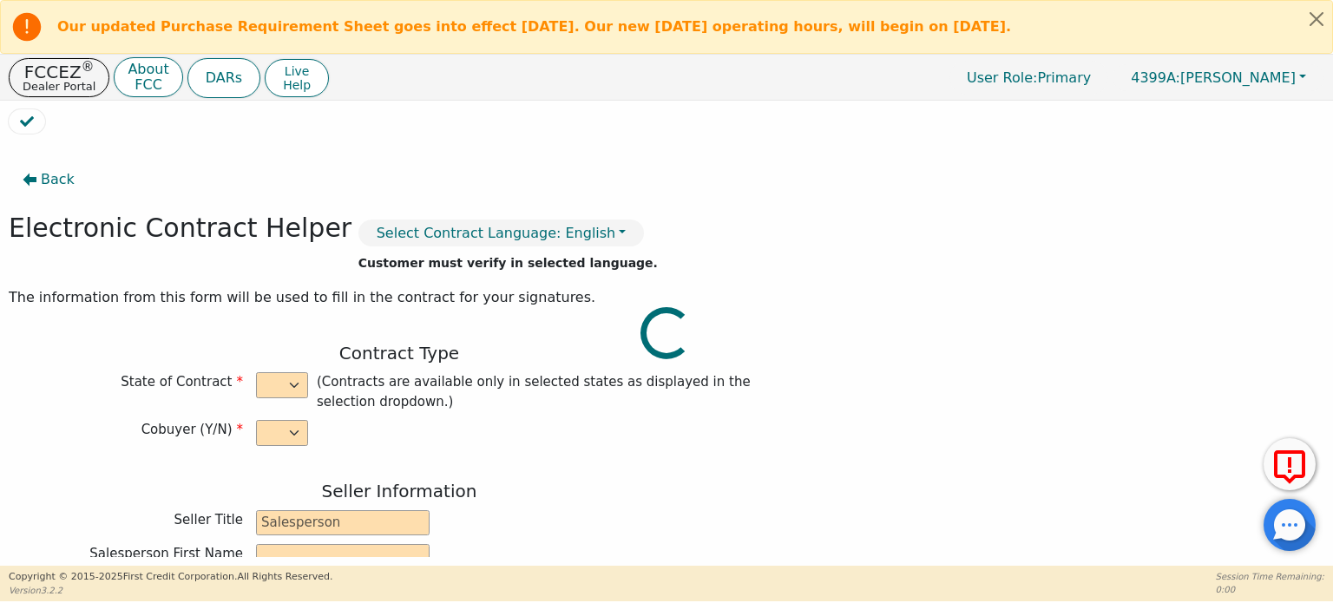
type input "DeLuxe Membership"
type input "N/A"
type input "[PERSON_NAME]"
type input "[PERSON_NAME][EMAIL_ADDRESS][DOMAIN_NAME]"
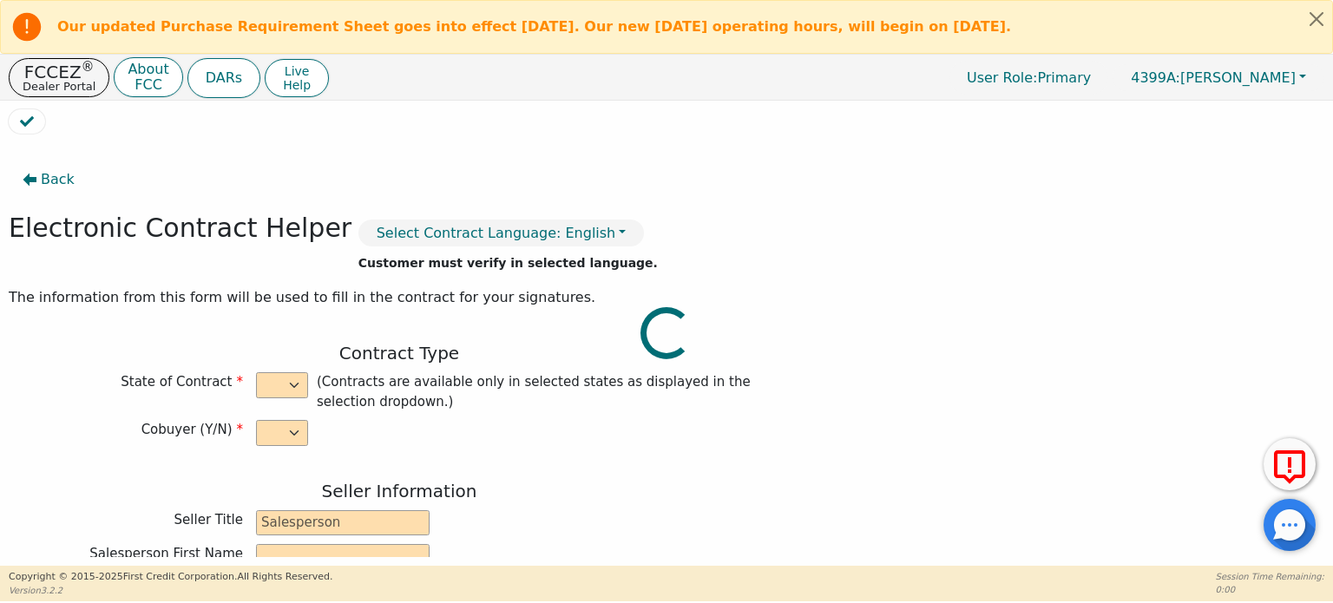
type input "[PERSON_NAME][EMAIL_ADDRESS][DOMAIN_NAME]"
type input "[PERSON_NAME]"
type input "[EMAIL_ADDRESS][DOMAIN_NAME]"
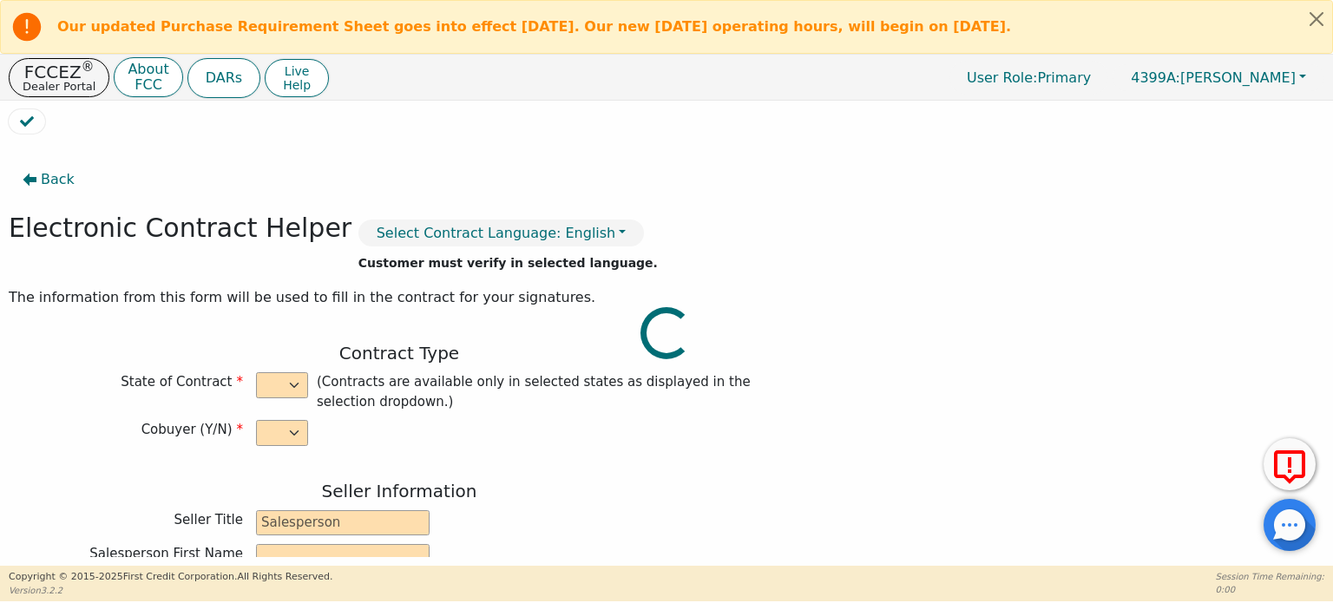
type input "[STREET_ADDRESS]"
type input "[PERSON_NAME]"
select select "[GEOGRAPHIC_DATA]"
type input "78634"
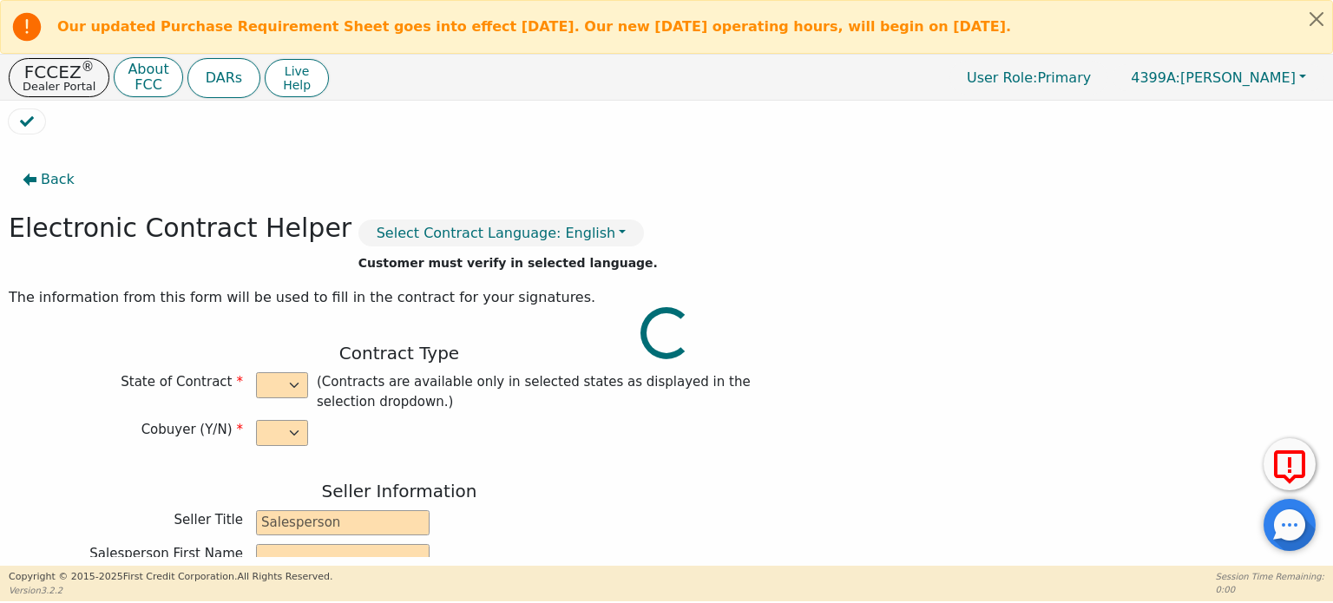
type input "[DATE]"
type input "17.99"
type input "[DATE]"
type input "48"
type input "6"
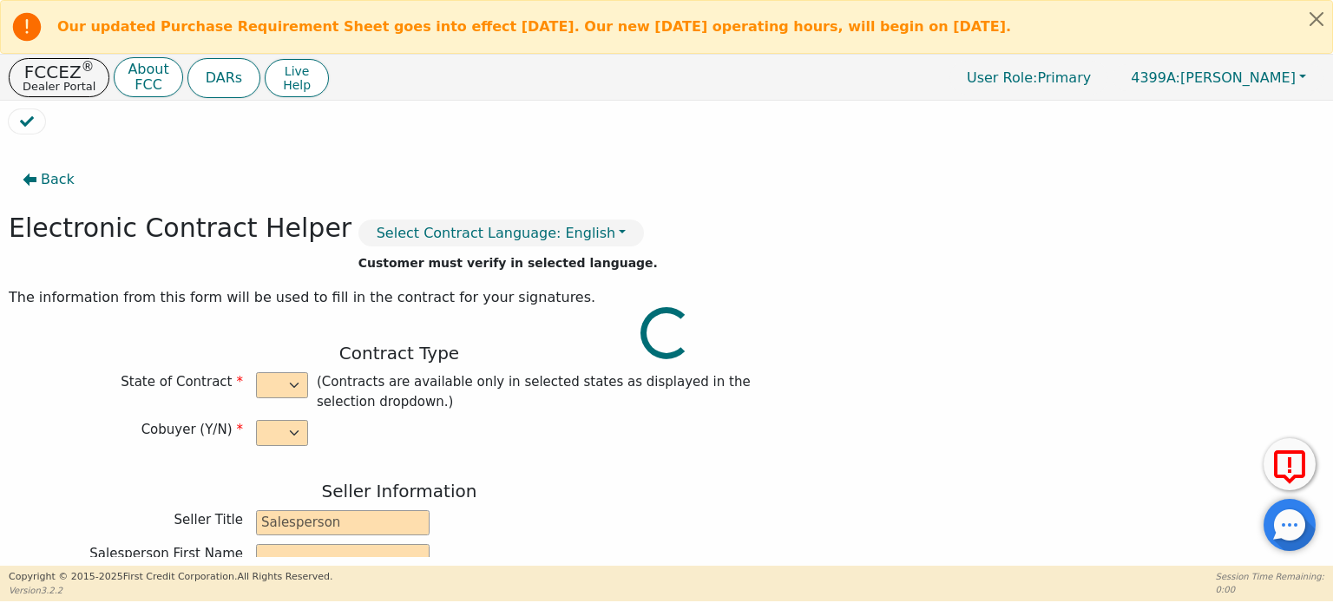
type input "4995.00"
type input "0.00"
checkbox input "true"
type input "0.00"
checkbox input "true"
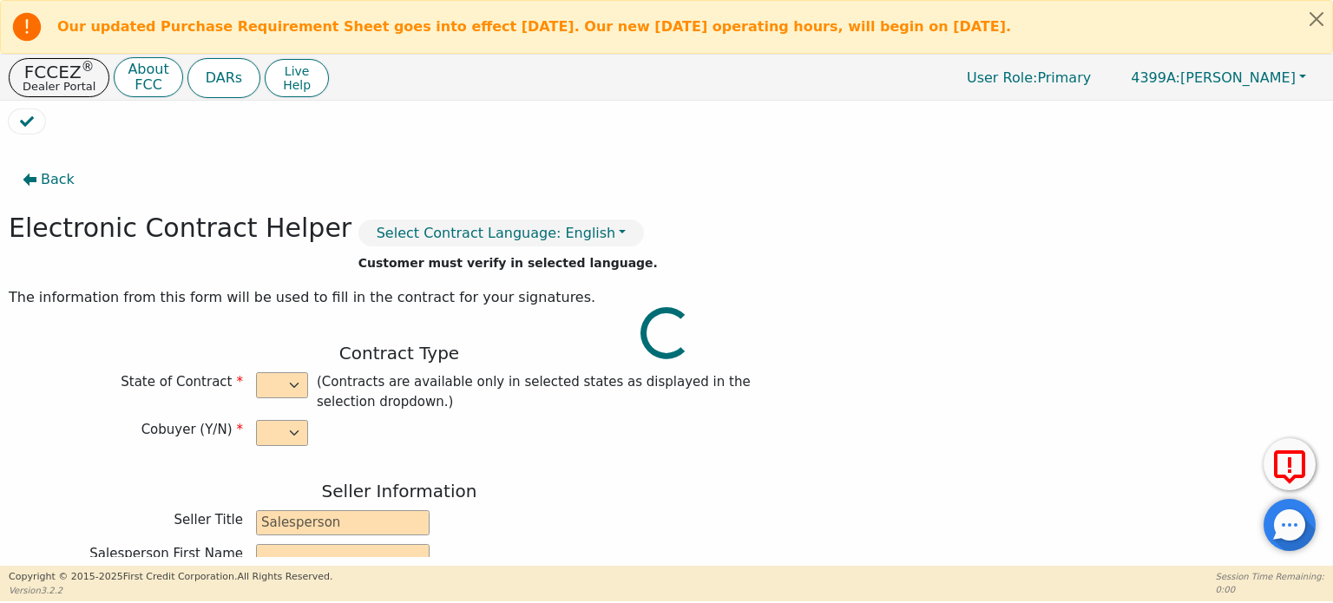
type input "0.00"
type input "4995.00"
type input "7041.60"
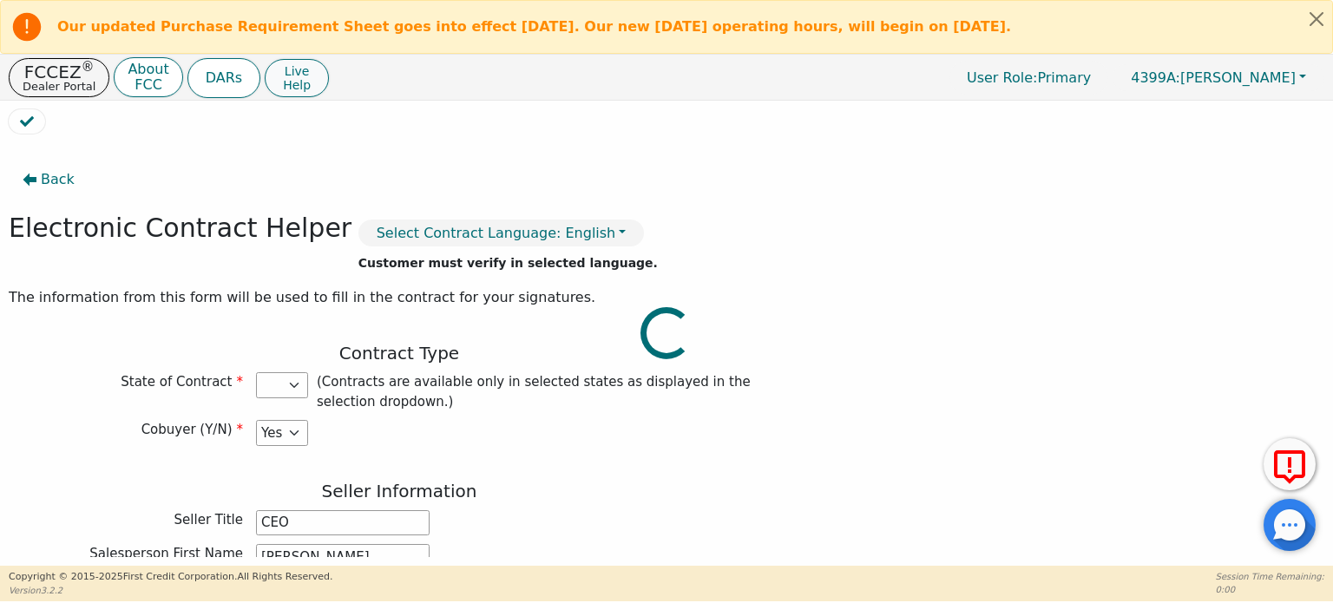
select select "[GEOGRAPHIC_DATA]"
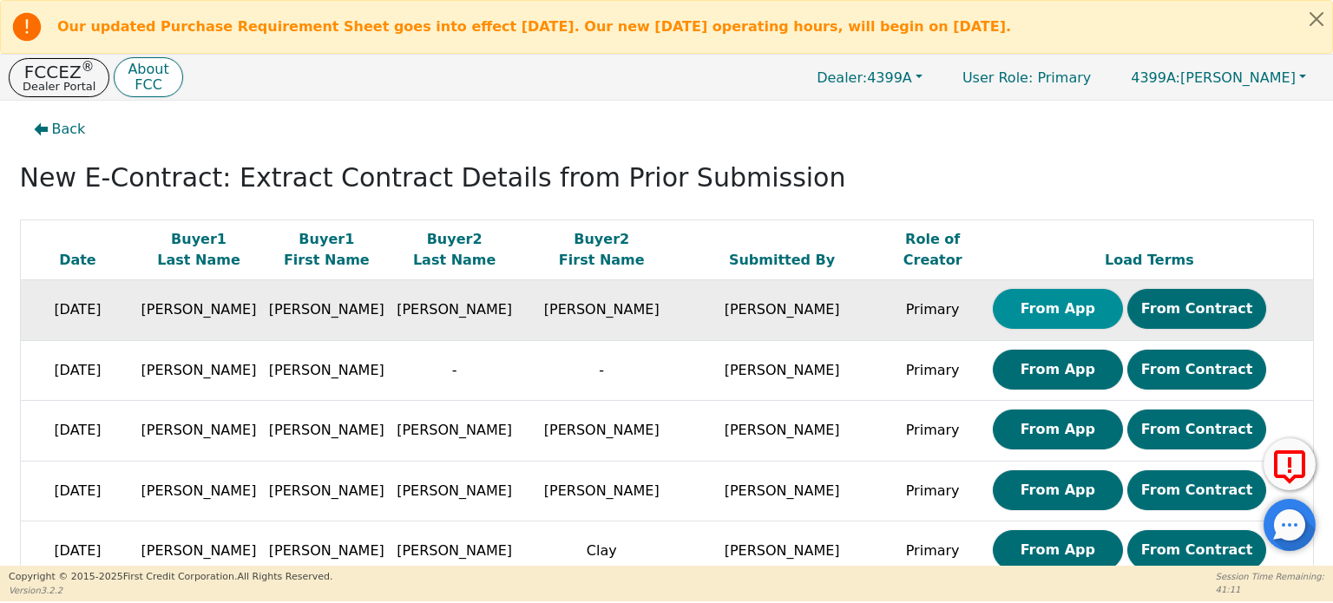
click at [993, 317] on button "From App" at bounding box center [1058, 309] width 130 height 40
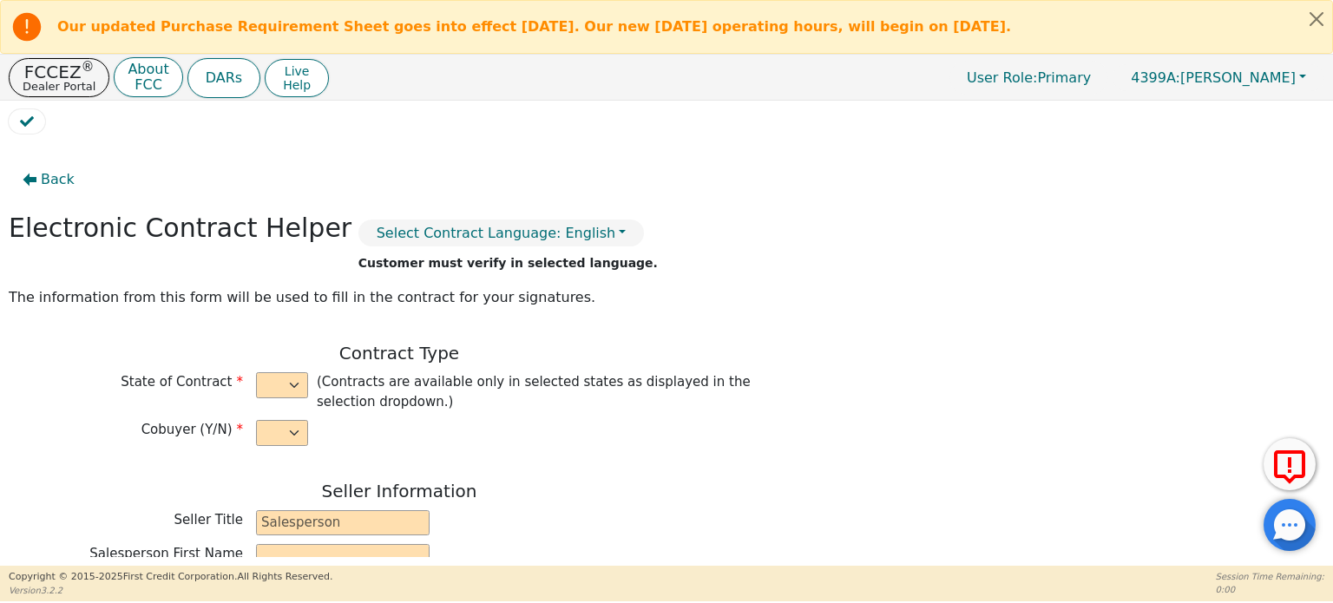
select select "y"
type input "CEO"
type input "[PERSON_NAME]"
type input "Knight"
type input "ENVY LUXE VACATIONS & ESCAPES"
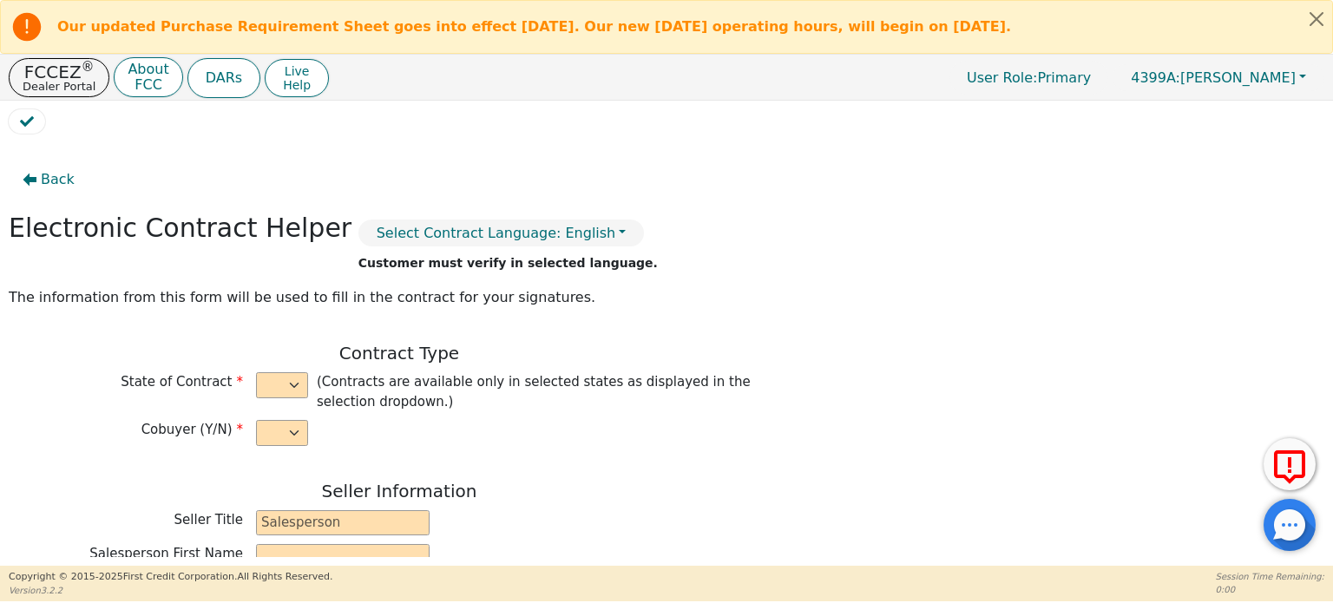
type input "[STREET_ADDRESS]"
type input "DALLAS"
select select "[GEOGRAPHIC_DATA]"
type input "75208"
type input "[PERSON_NAME]"
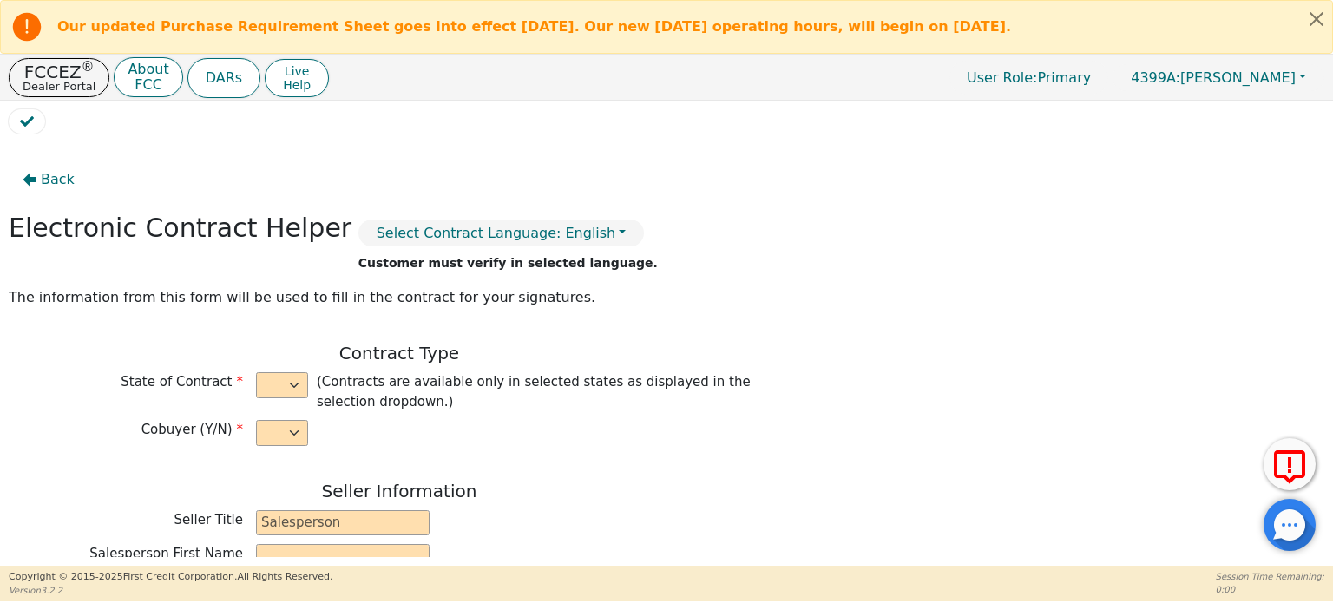
type input "[PERSON_NAME]"
type input "[PERSON_NAME][EMAIL_ADDRESS][DOMAIN_NAME]"
type input "[PERSON_NAME]"
type input "[EMAIL_ADDRESS][DOMAIN_NAME]"
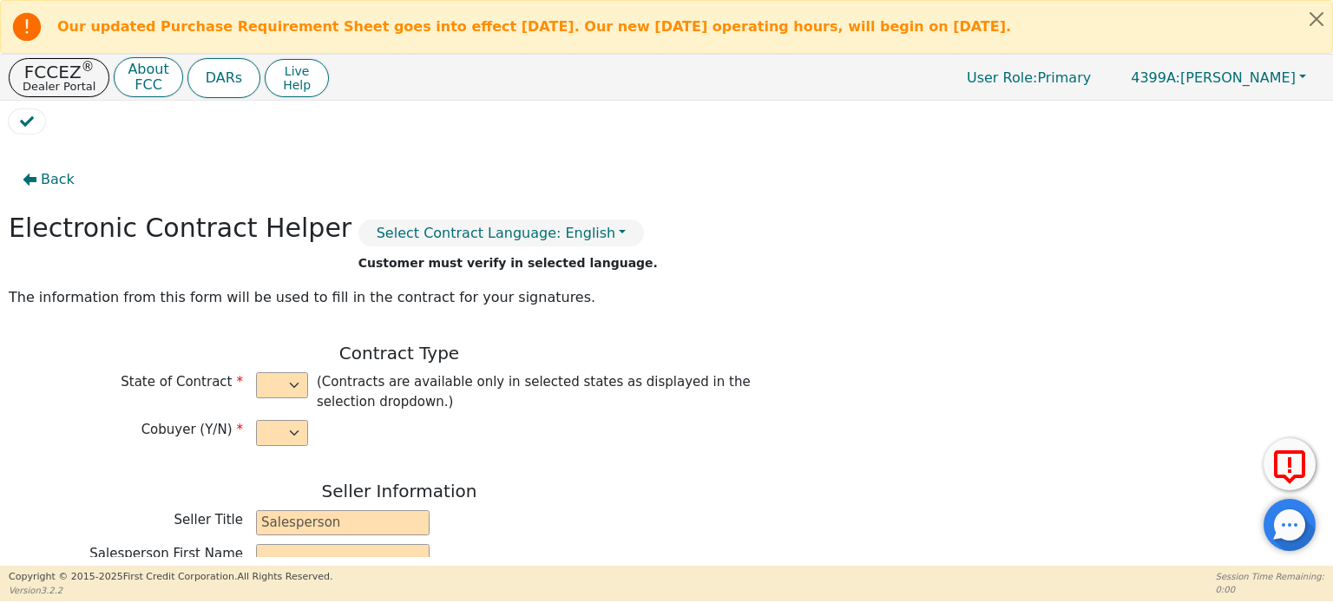
type input "[STREET_ADDRESS]"
type input "[PERSON_NAME]"
select select "[GEOGRAPHIC_DATA]"
type input "78634"
type input "[DATE]"
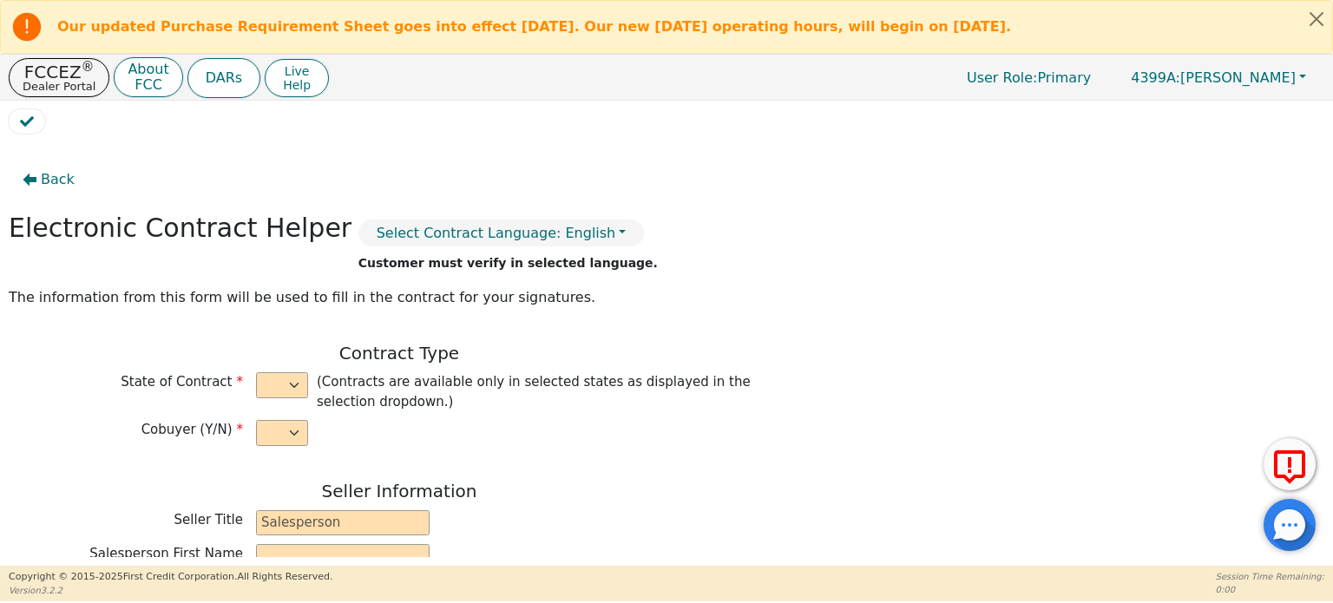
type input "17.99"
type input "[DATE]"
type input "48"
type input "6"
type input "4995.00"
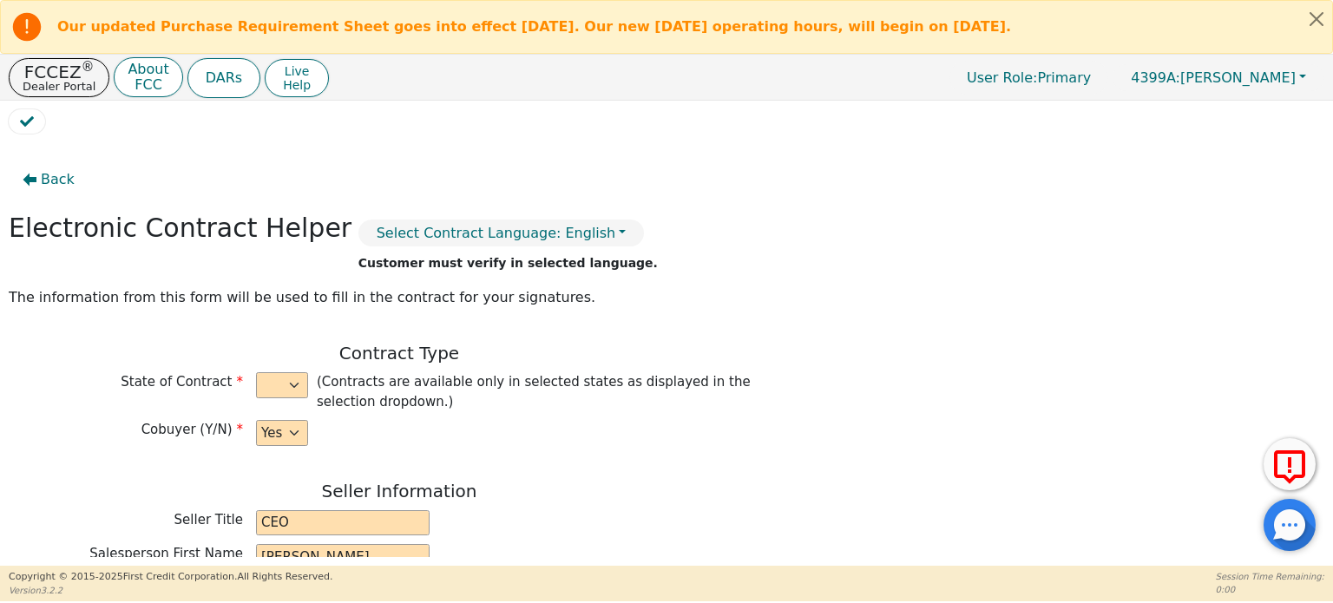
type input "0.00"
type input "4995.00"
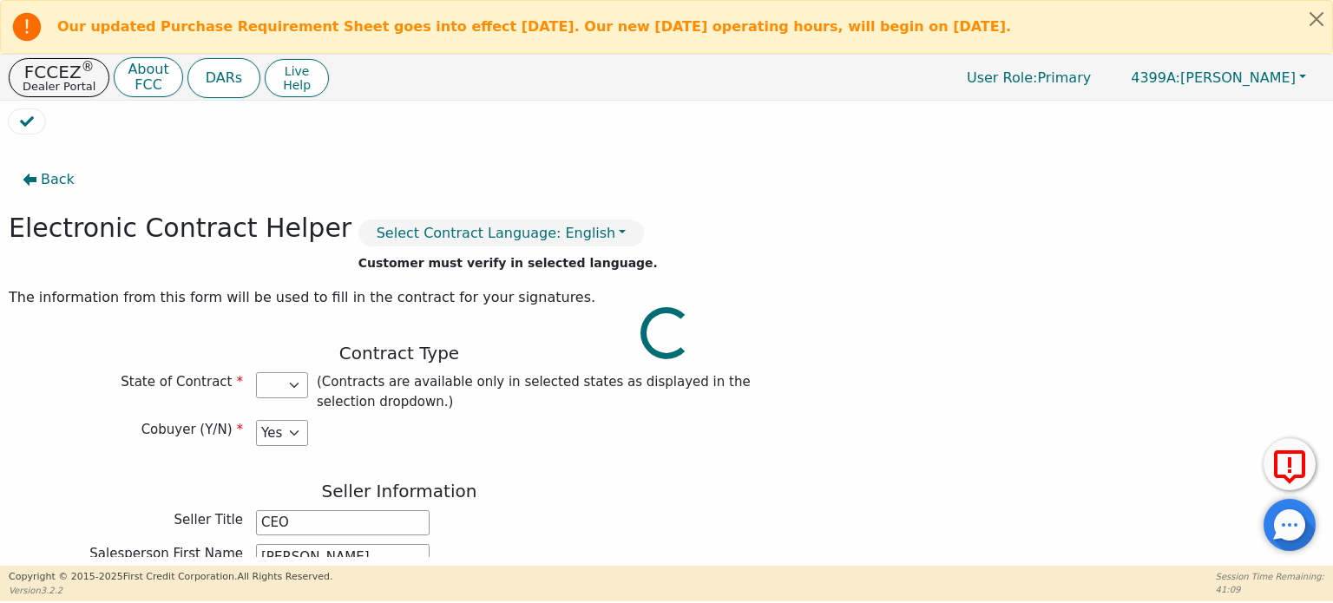
select select "[GEOGRAPHIC_DATA]"
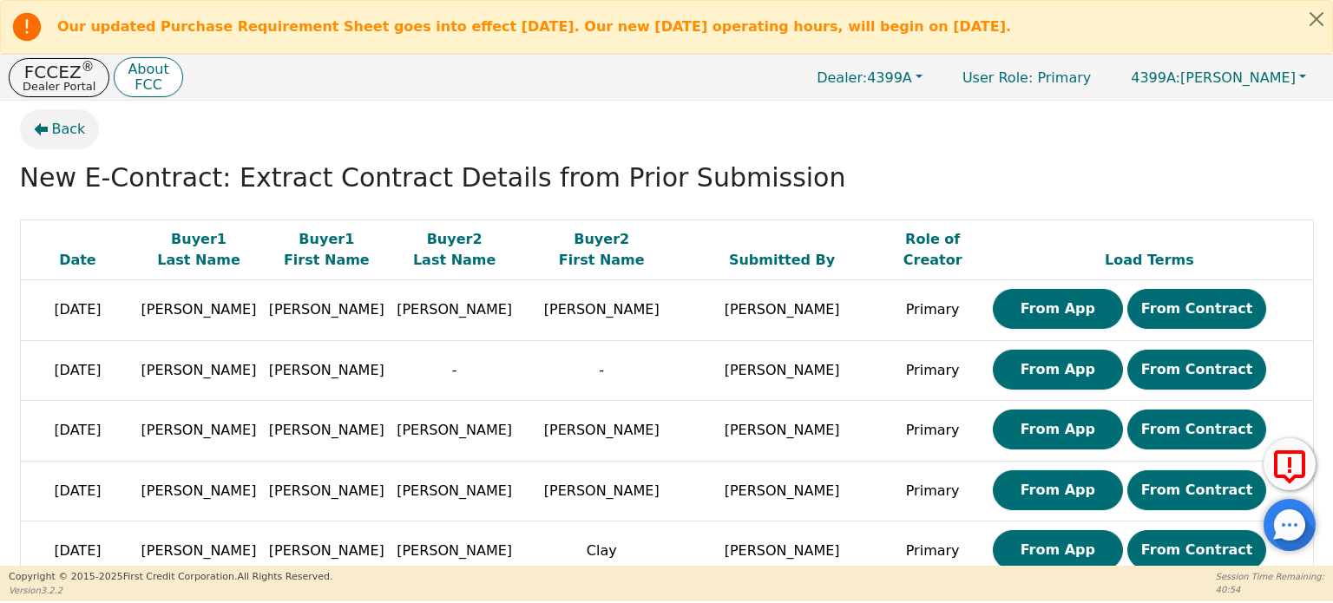
click at [67, 128] on span "Back" at bounding box center [69, 129] width 34 height 21
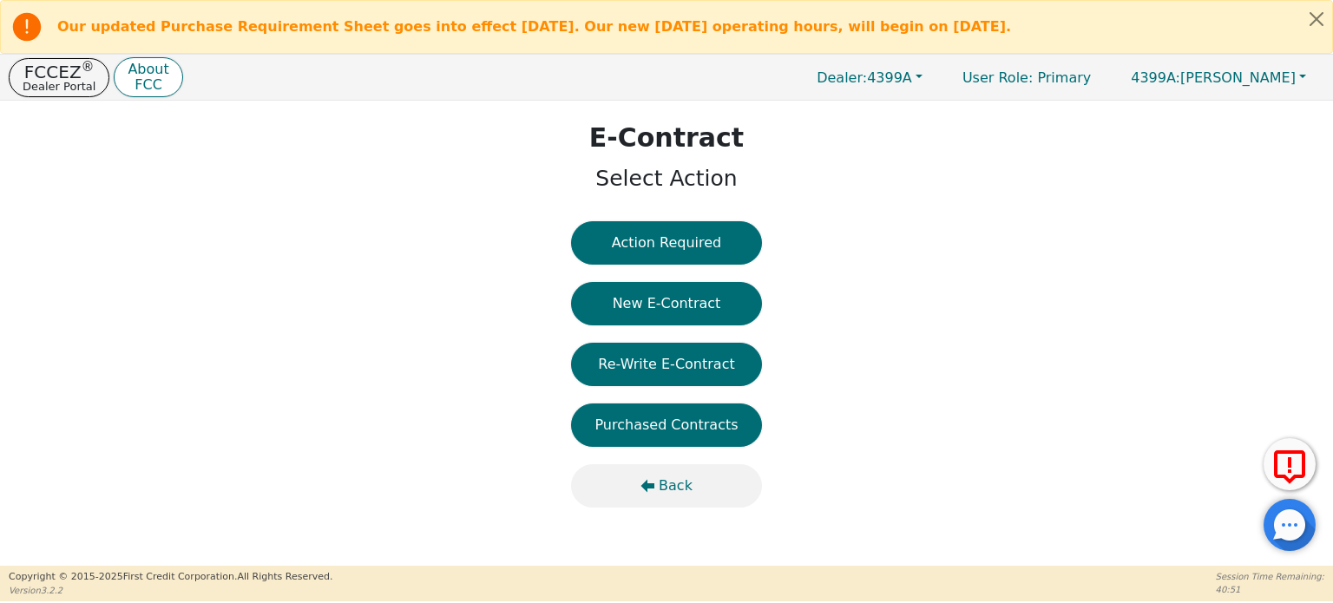
click at [679, 483] on span "Back" at bounding box center [676, 485] width 34 height 21
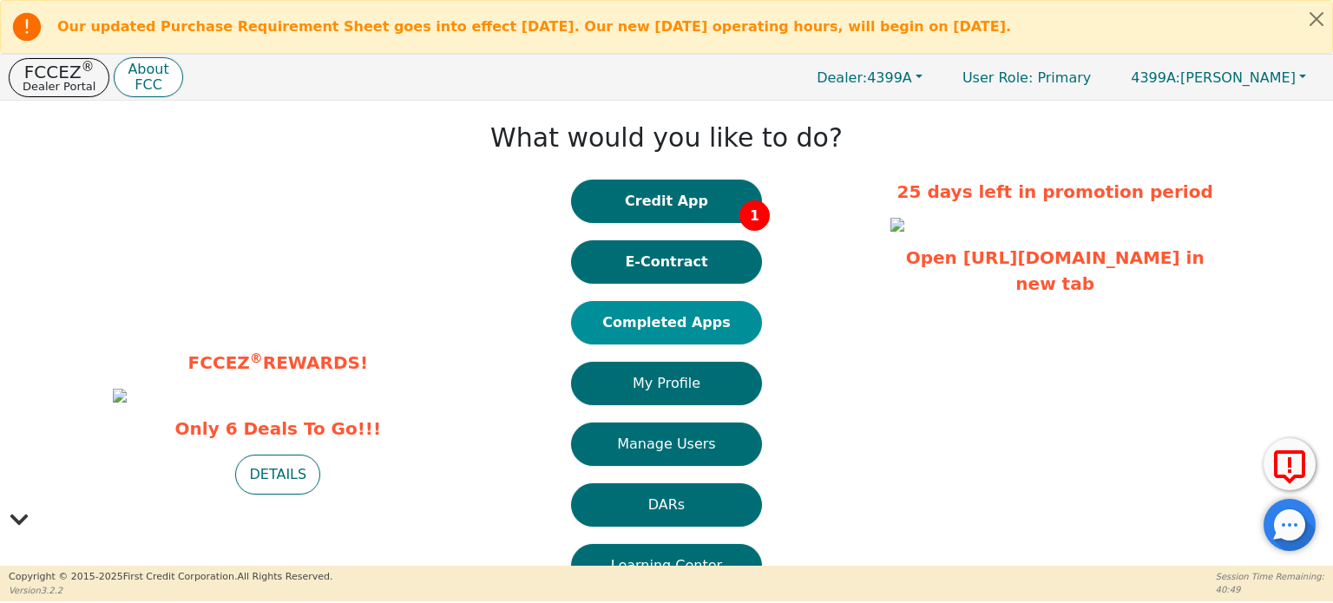
click at [677, 322] on button "Completed Apps" at bounding box center [666, 322] width 191 height 43
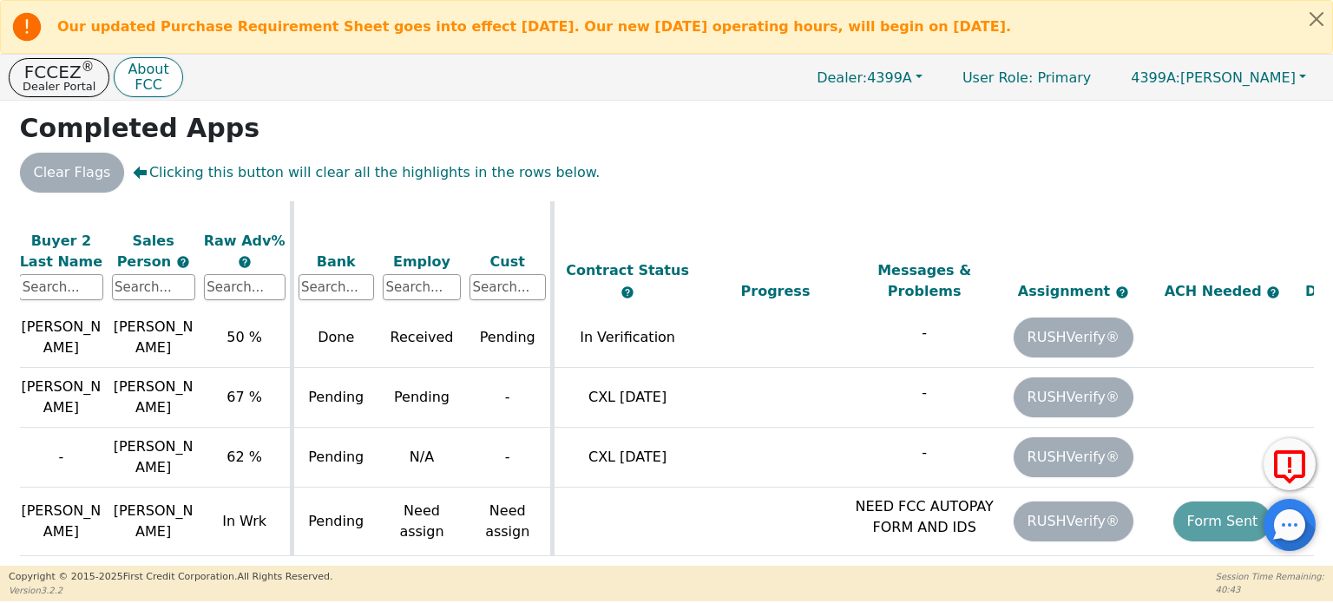
scroll to position [1120, 607]
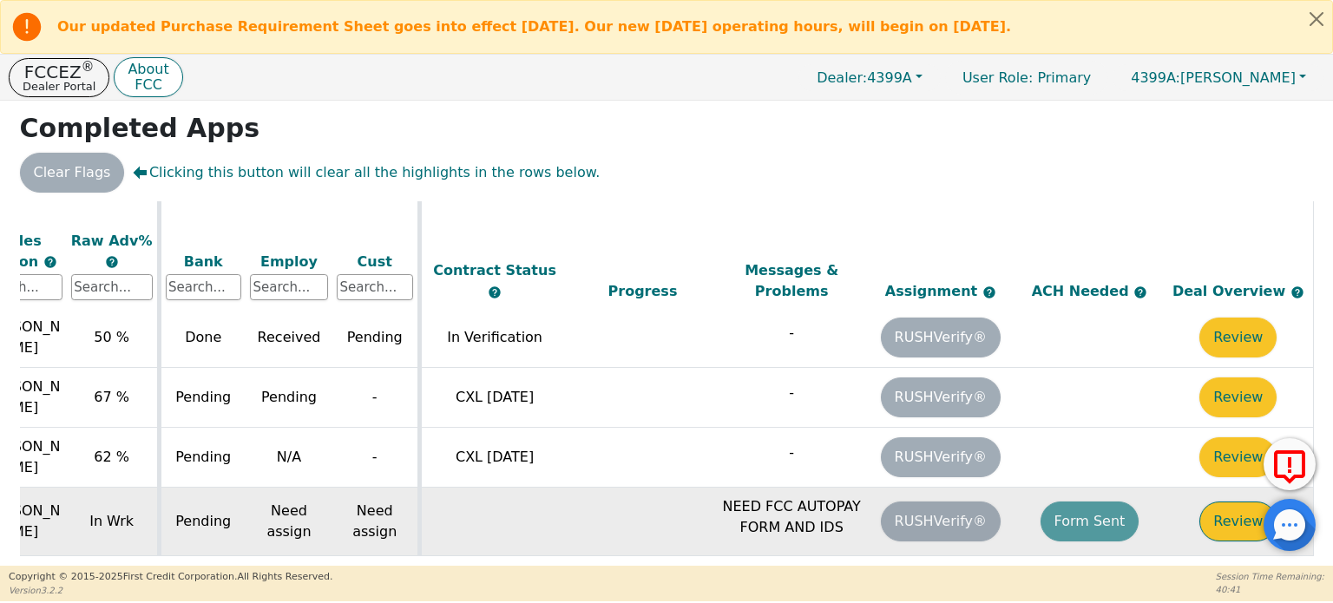
click at [1218, 502] on button "Review" at bounding box center [1237, 522] width 77 height 40
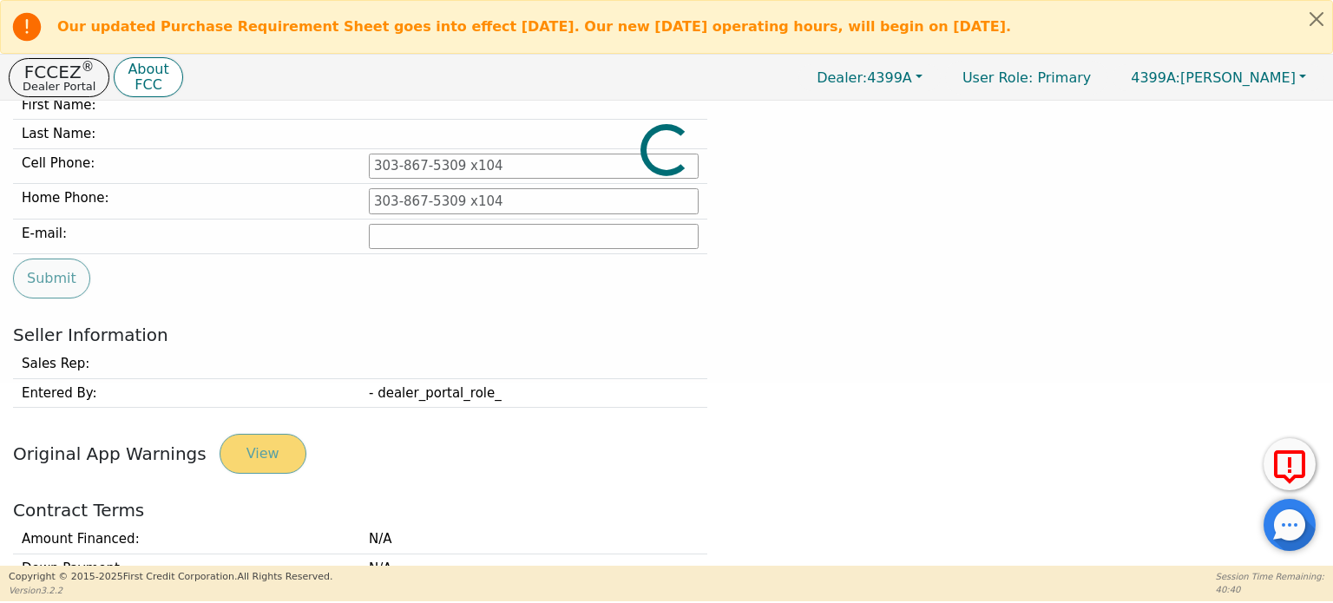
type input "[PHONE_NUMBER]"
type input "[PERSON_NAME][EMAIL_ADDRESS][DOMAIN_NAME]"
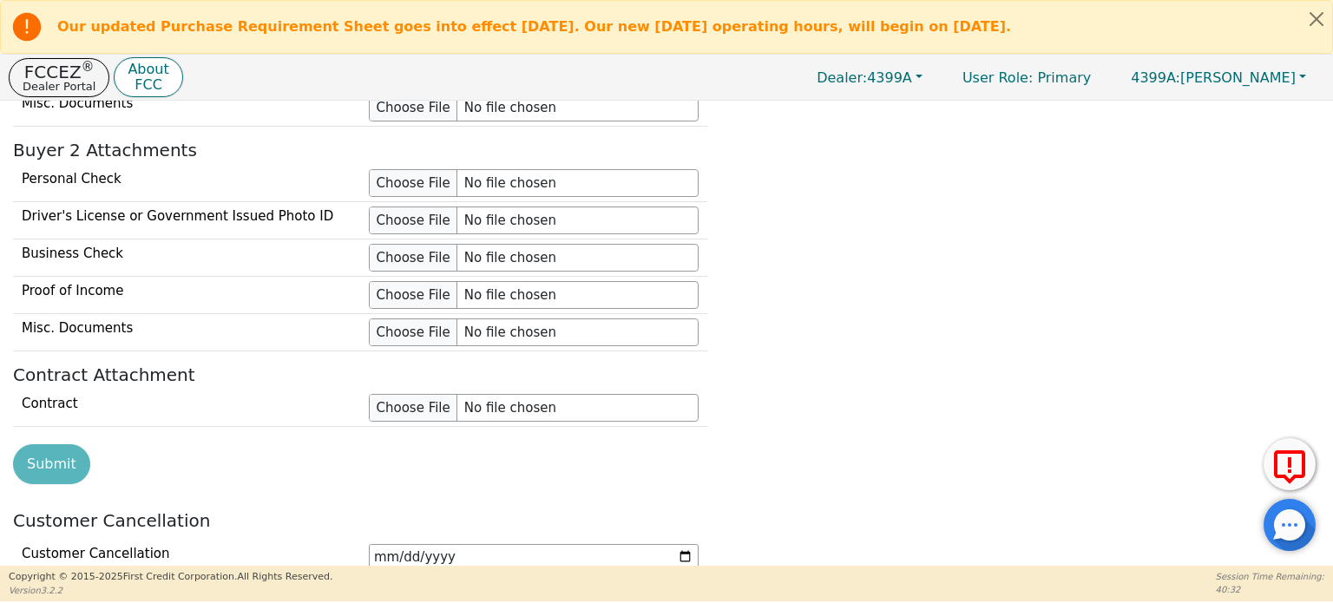
scroll to position [1959, 0]
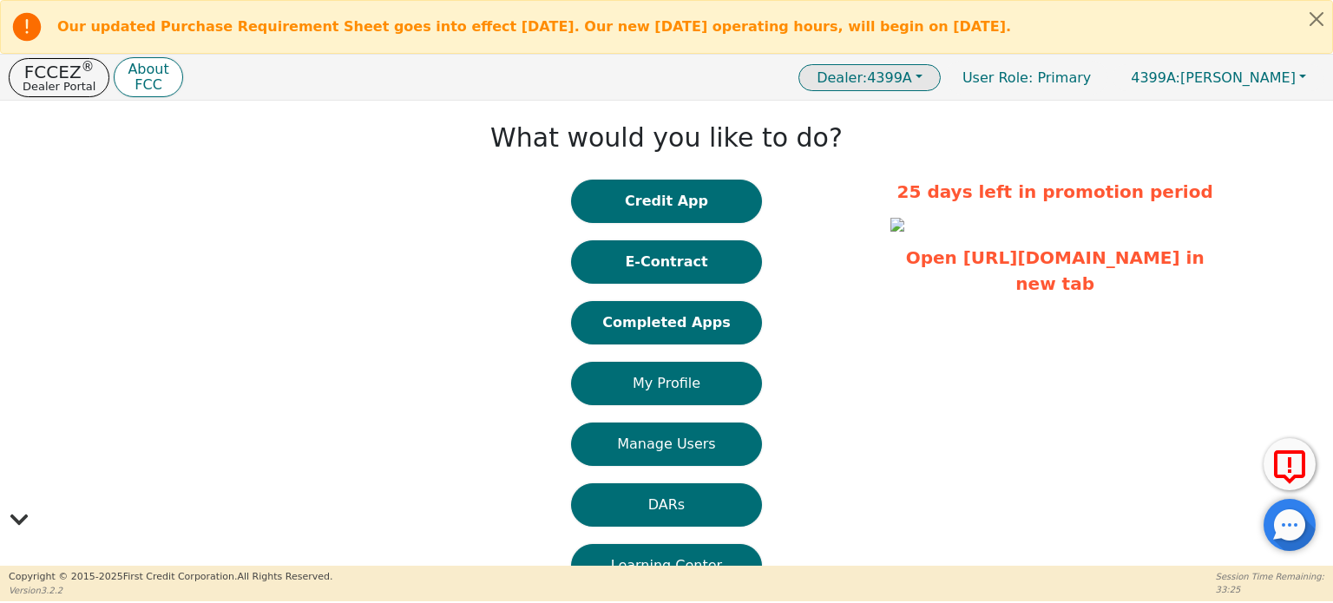
click at [697, 77] on button "Dealer: 4399A" at bounding box center [869, 77] width 142 height 27
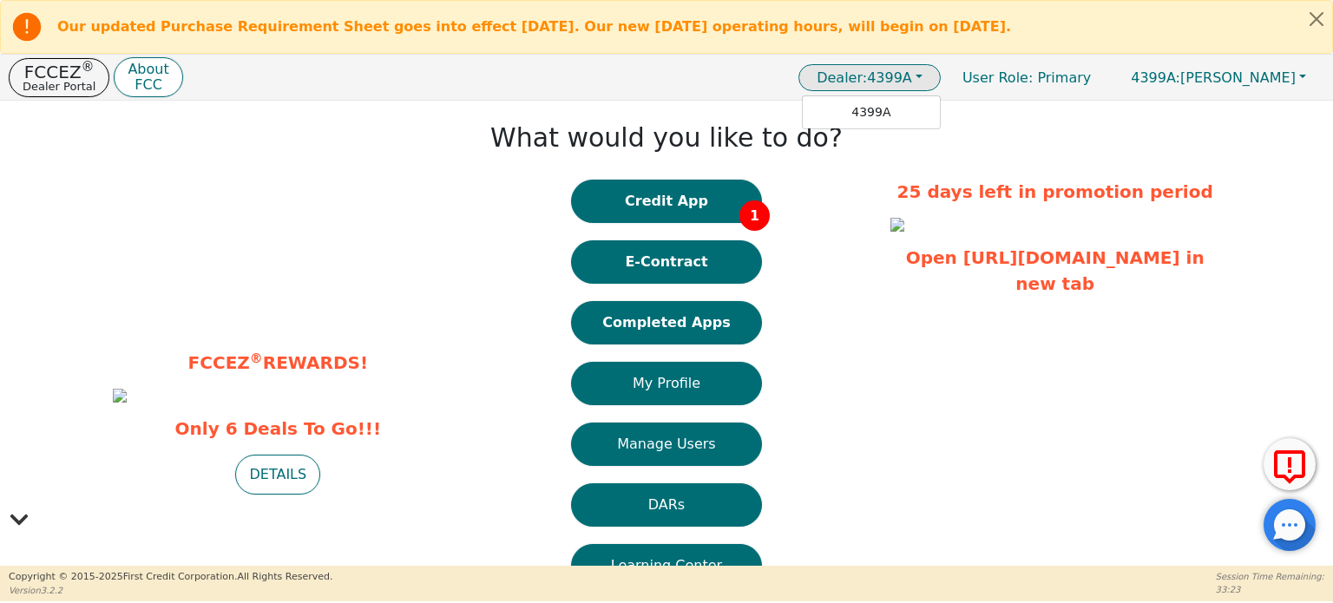
click at [697, 75] on button "Dealer: 4399A" at bounding box center [869, 77] width 142 height 27
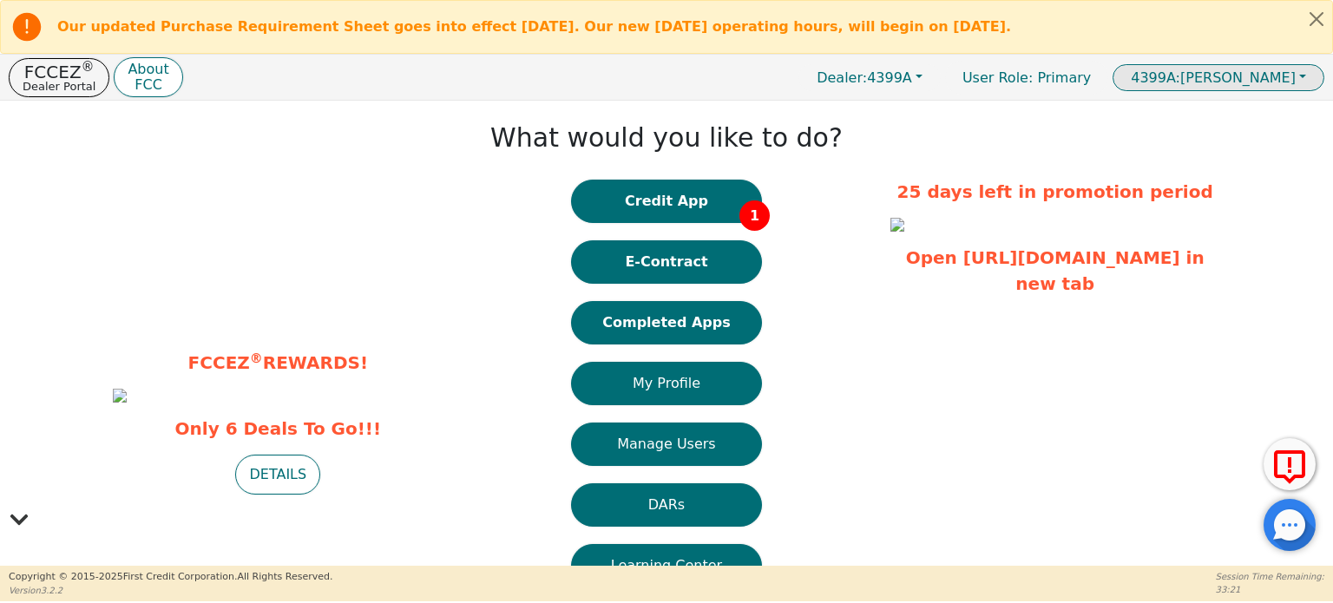
click at [697, 76] on span "4399A: Joshua Knight" at bounding box center [1213, 77] width 165 height 16
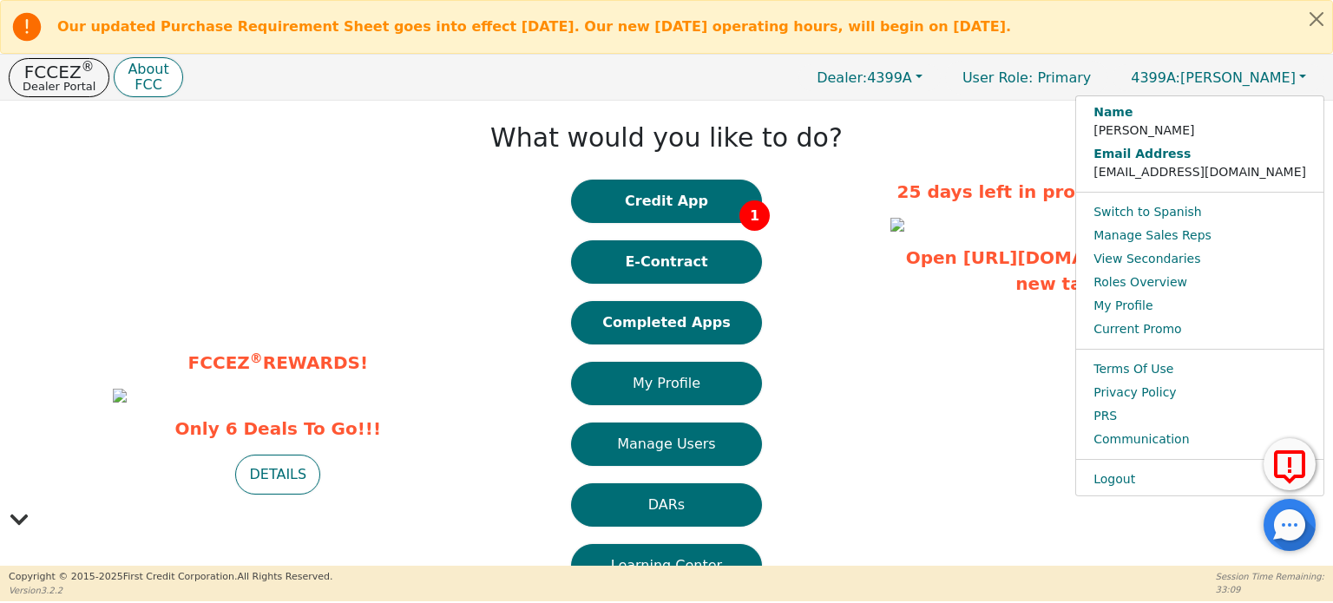
click at [697, 183] on div "What would you like to do? Credit App 1 E-Contract Completed Apps My Profile Ma…" at bounding box center [665, 387] width 429 height 556
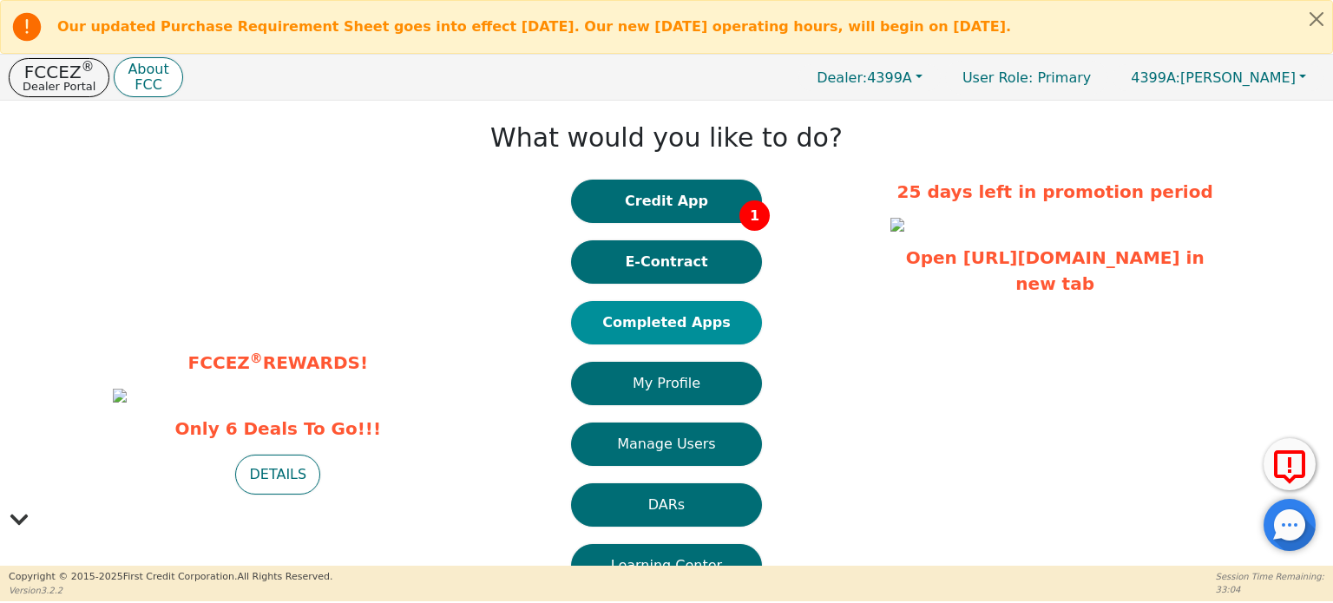
click at [697, 327] on button "Completed Apps" at bounding box center [666, 322] width 191 height 43
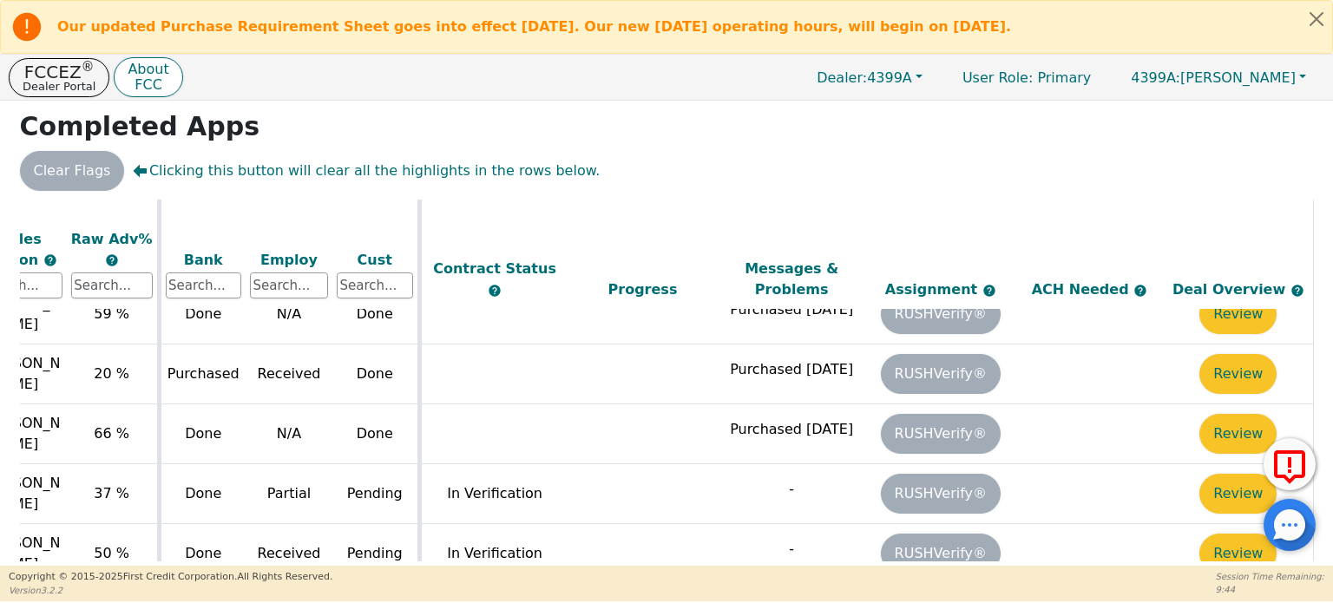
scroll to position [183, 0]
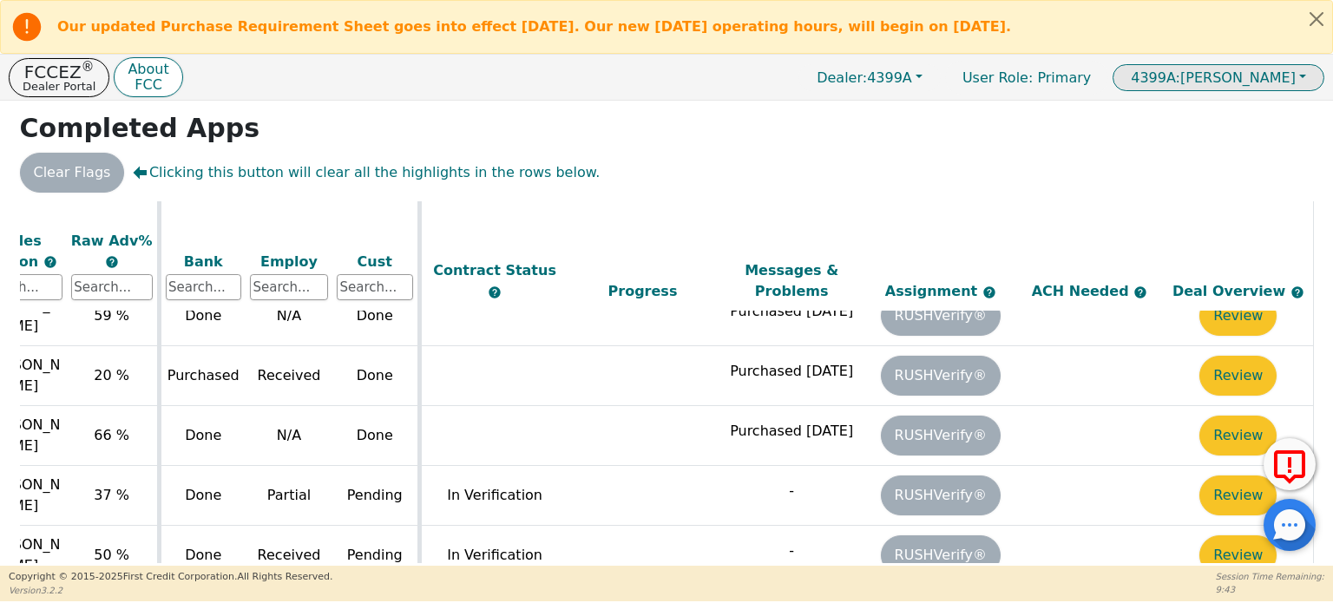
click at [697, 69] on span "4399A: Joshua Knight" at bounding box center [1213, 77] width 165 height 16
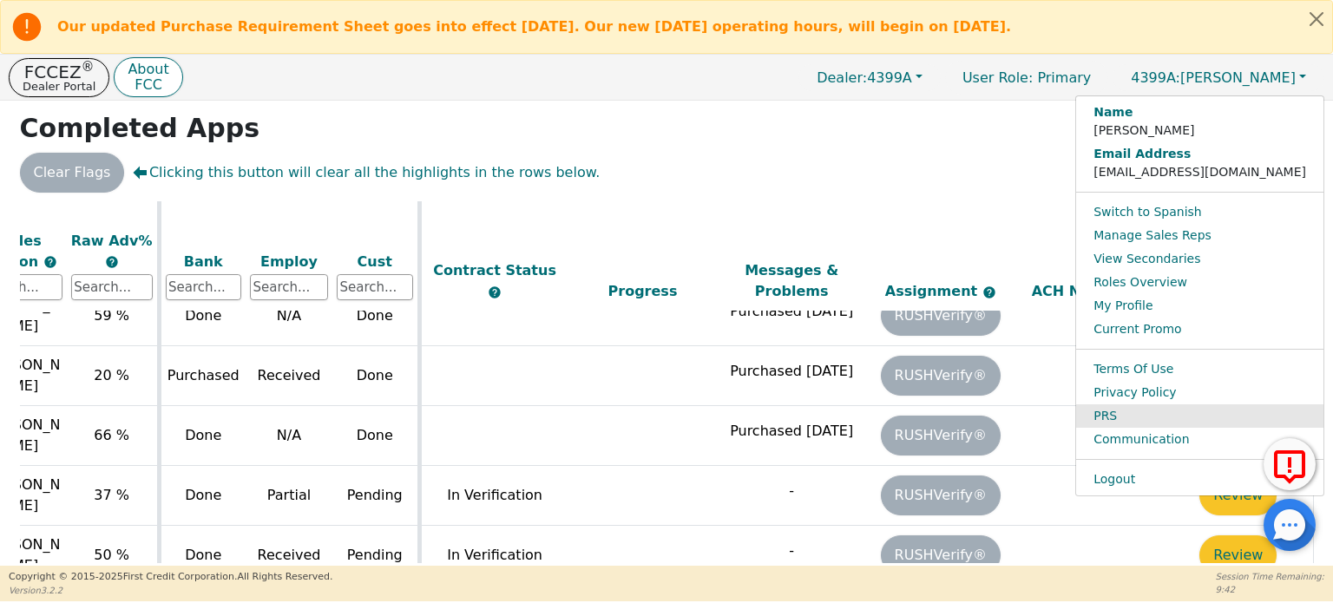
click at [697, 410] on link "PRS" at bounding box center [1199, 415] width 247 height 23
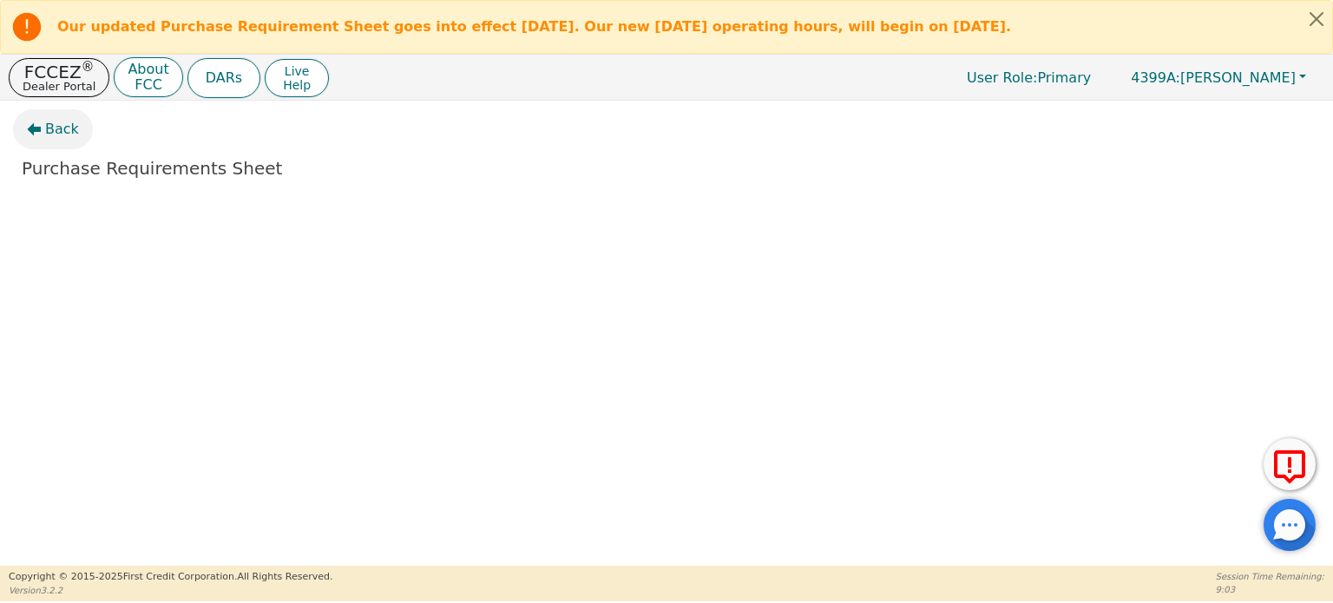
click at [51, 127] on span "Back" at bounding box center [62, 129] width 34 height 21
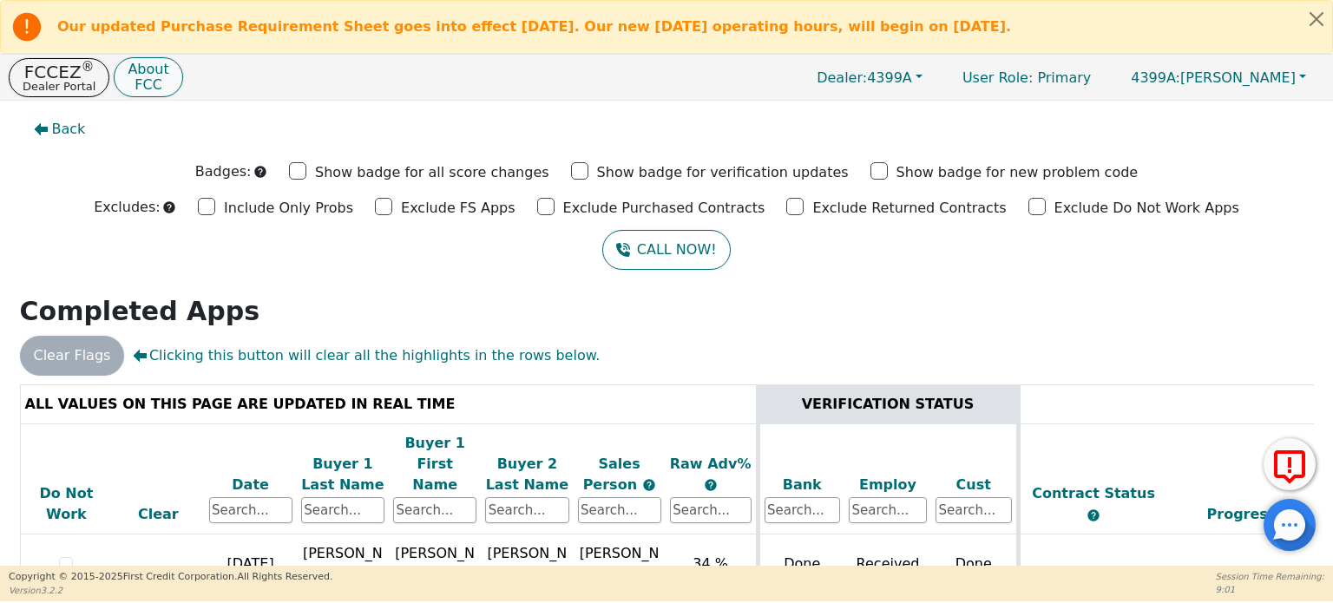
click at [138, 69] on p "About" at bounding box center [148, 69] width 41 height 14
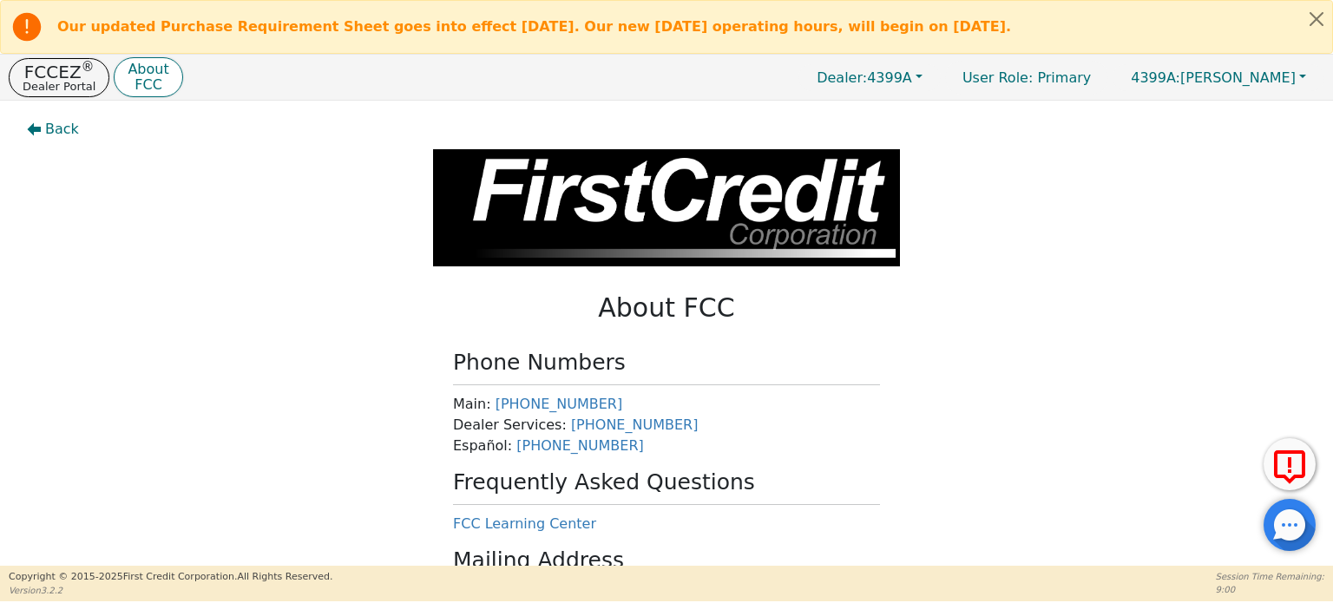
scroll to position [430, 0]
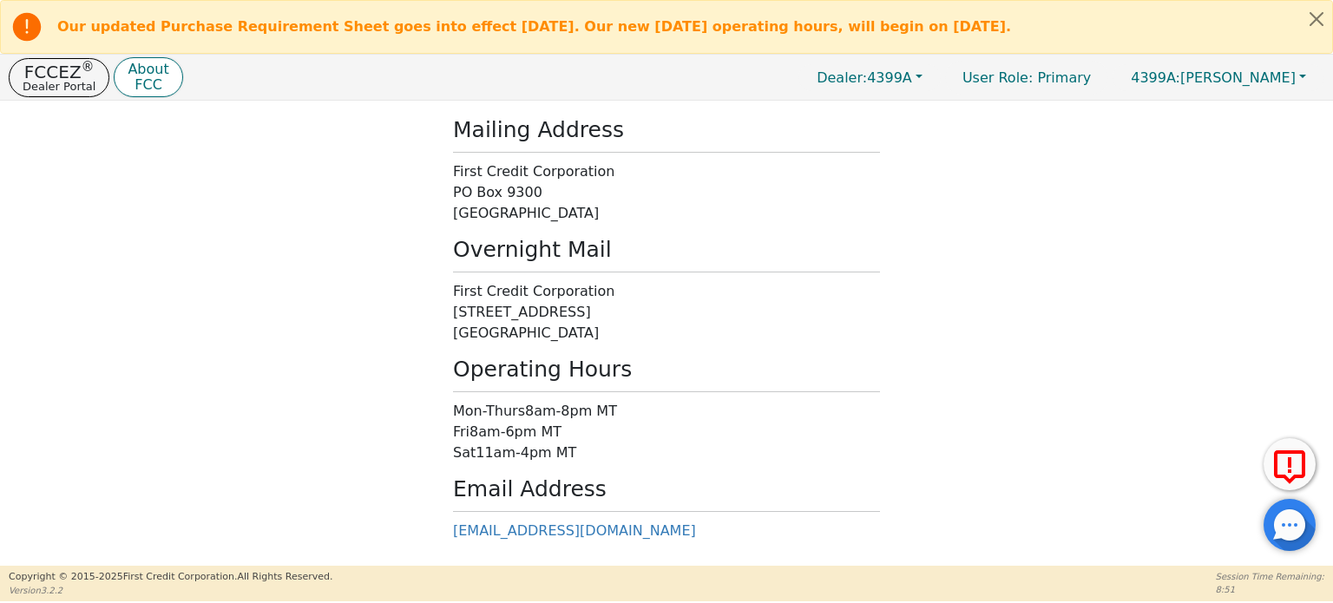
drag, startPoint x: 544, startPoint y: 451, endPoint x: 579, endPoint y: 451, distance: 34.7
click at [579, 451] on p "Sat 11am-4pm MT" at bounding box center [666, 453] width 427 height 21
